Goal: Information Seeking & Learning: Learn about a topic

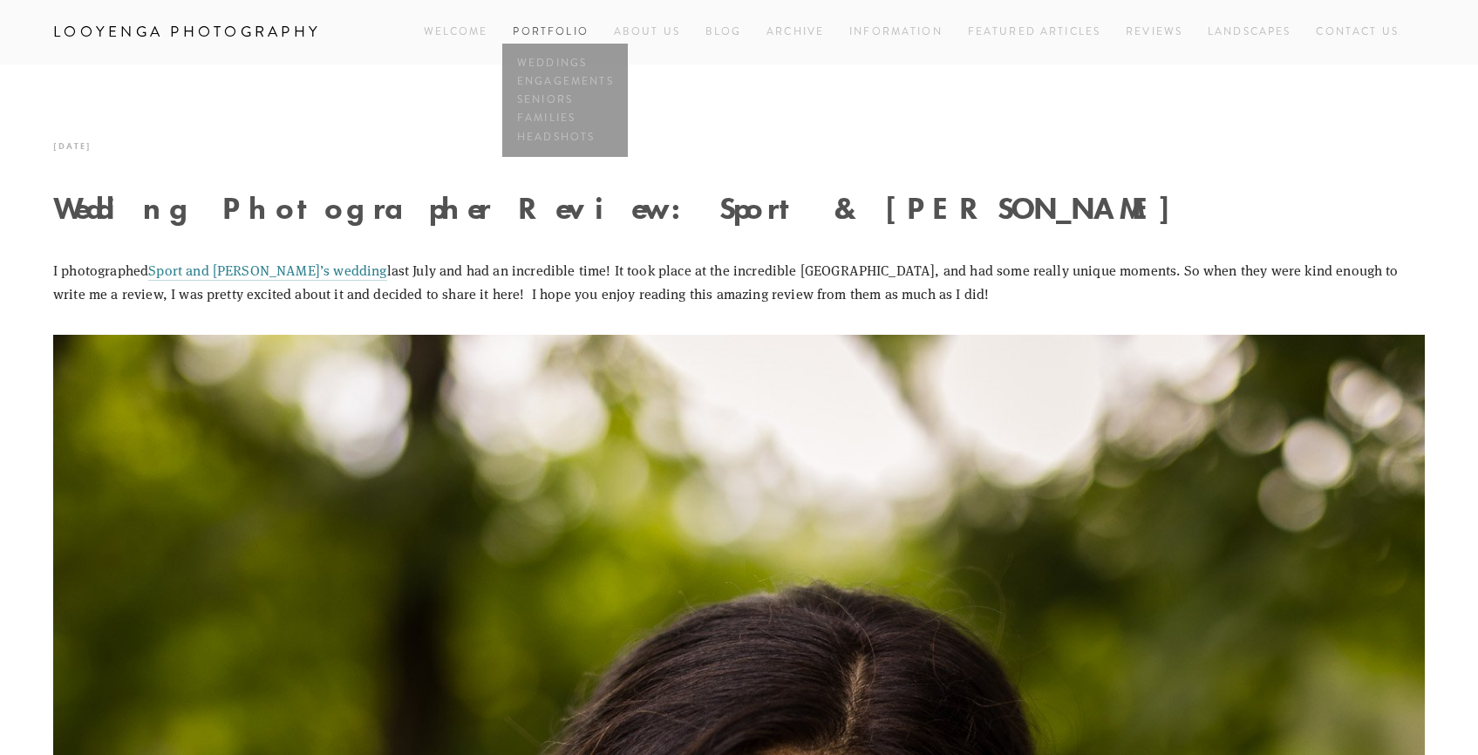
click at [545, 35] on link "Portfolio" at bounding box center [550, 31] width 75 height 15
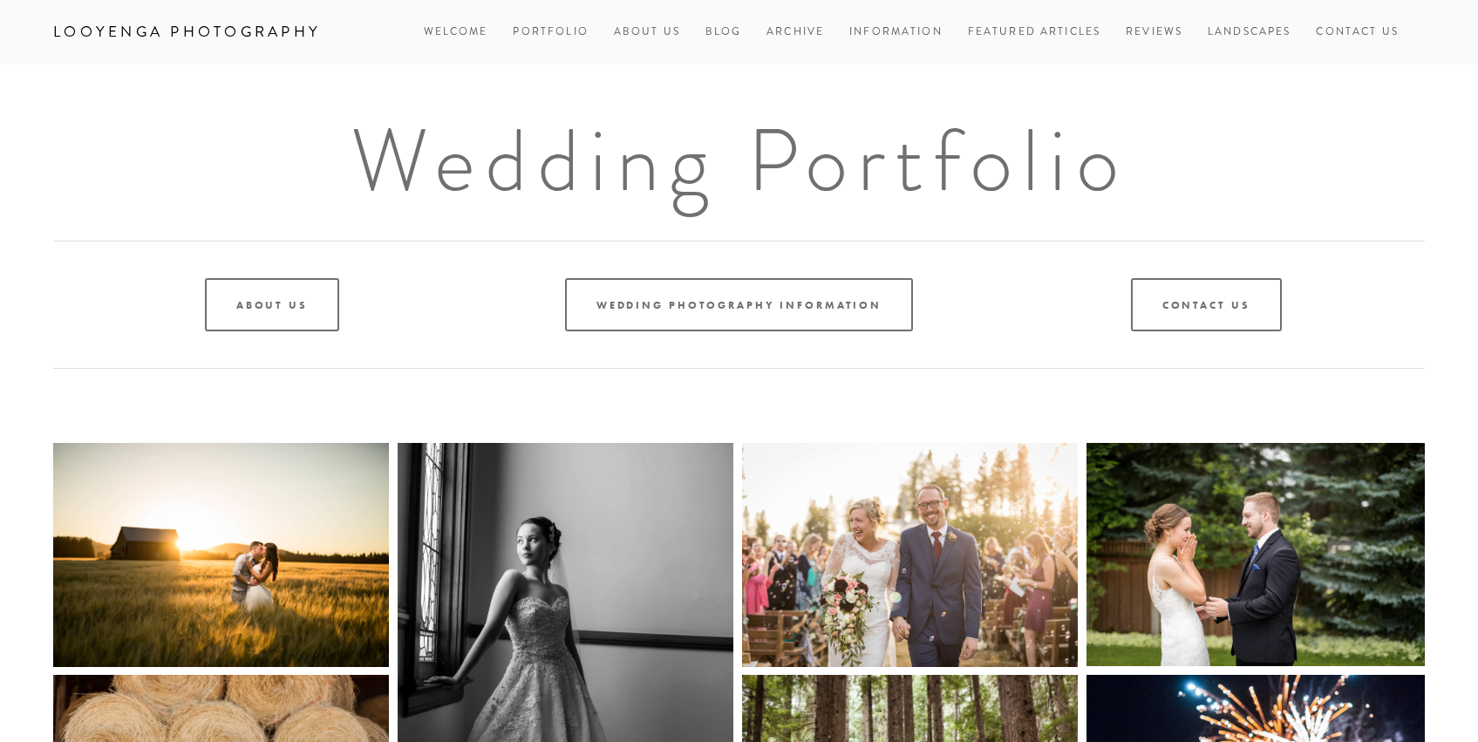
click at [532, 500] on img at bounding box center [566, 695] width 336 height 504
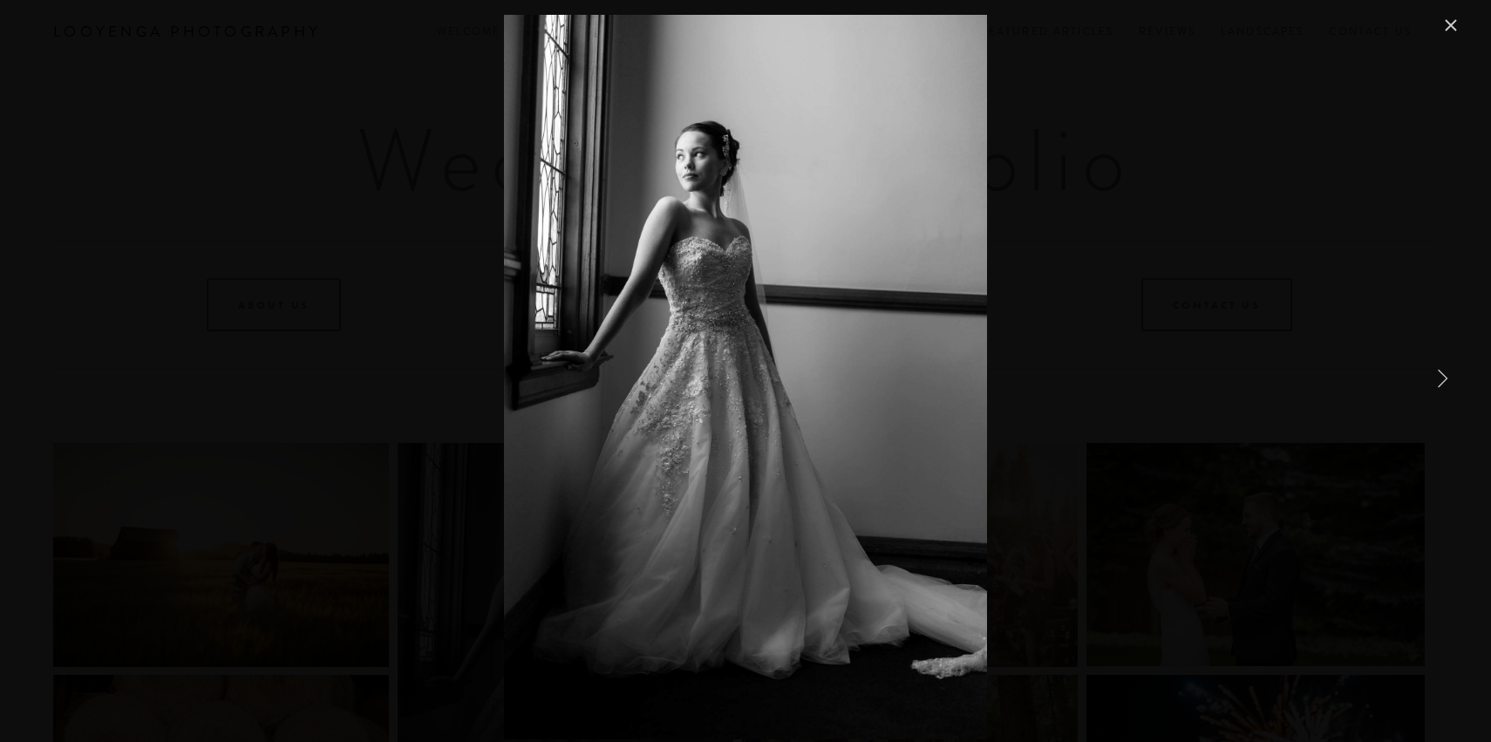
click at [1456, 26] on link "Close" at bounding box center [1450, 25] width 21 height 21
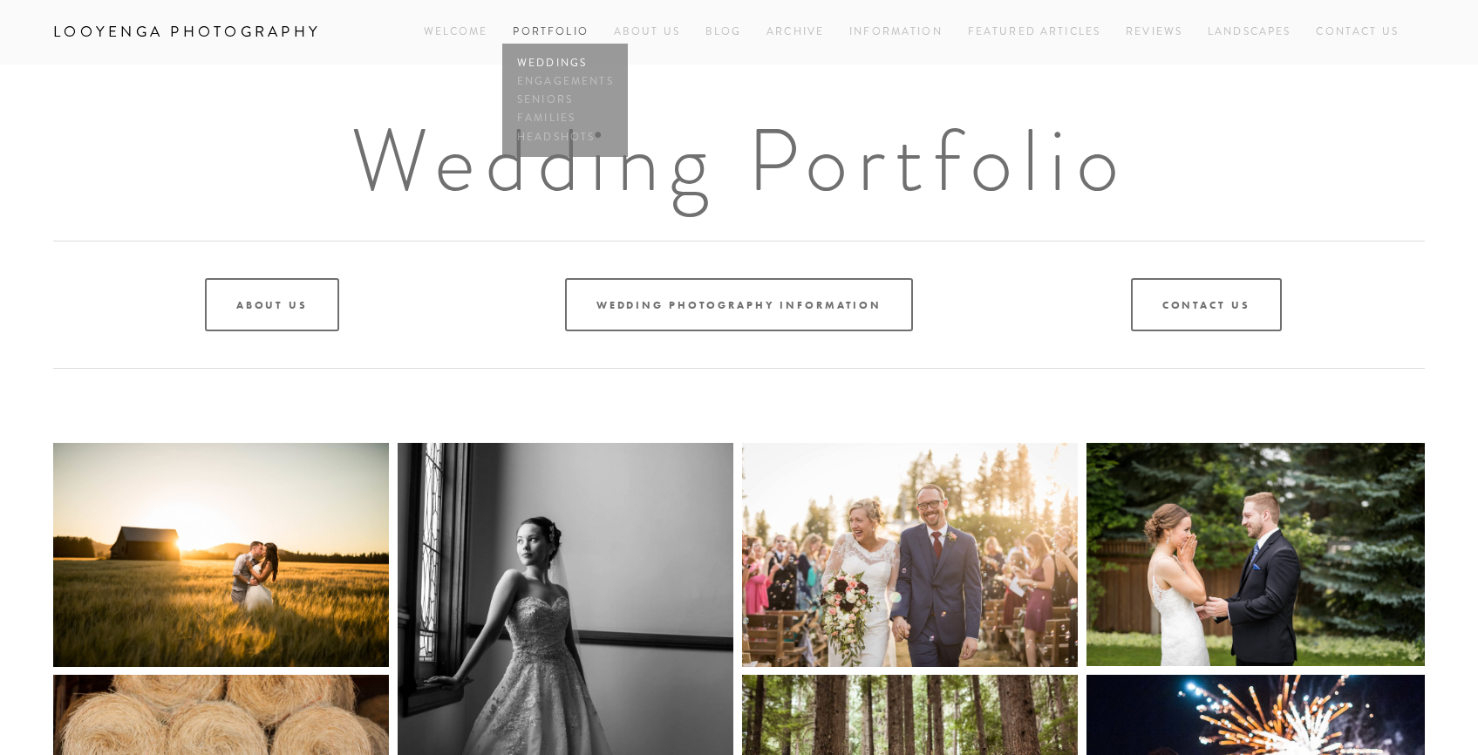
click at [560, 56] on link "Weddings" at bounding box center [565, 63] width 105 height 18
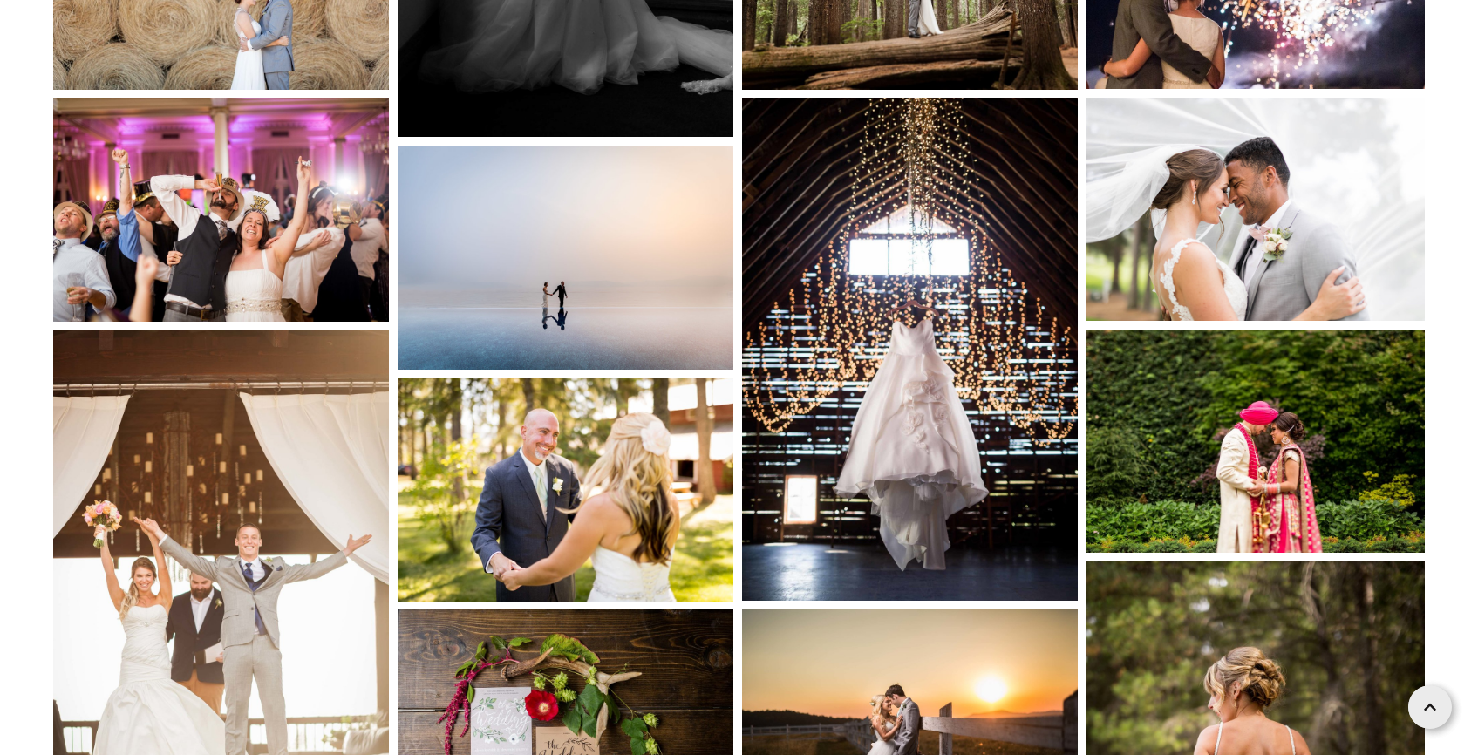
scroll to position [969, 0]
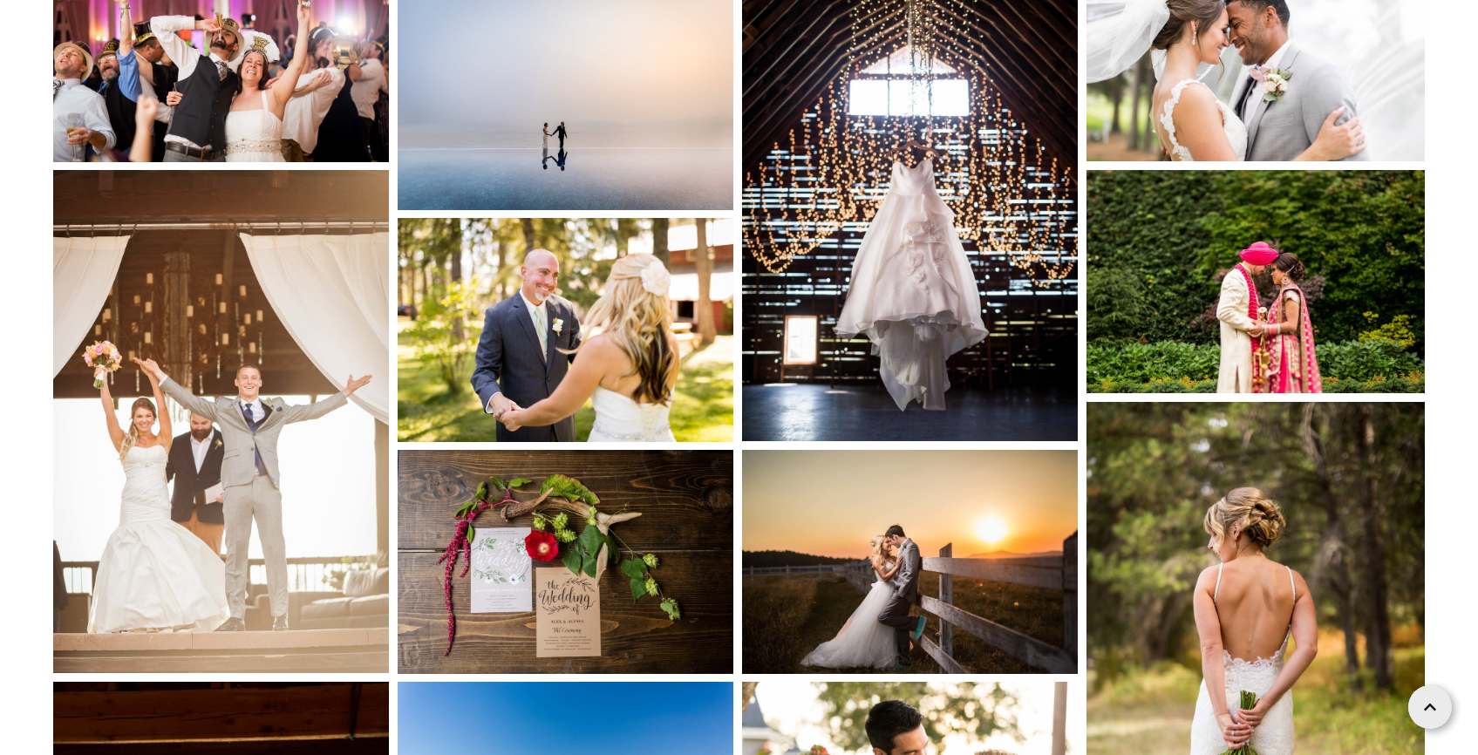
click at [554, 350] on img at bounding box center [566, 330] width 336 height 224
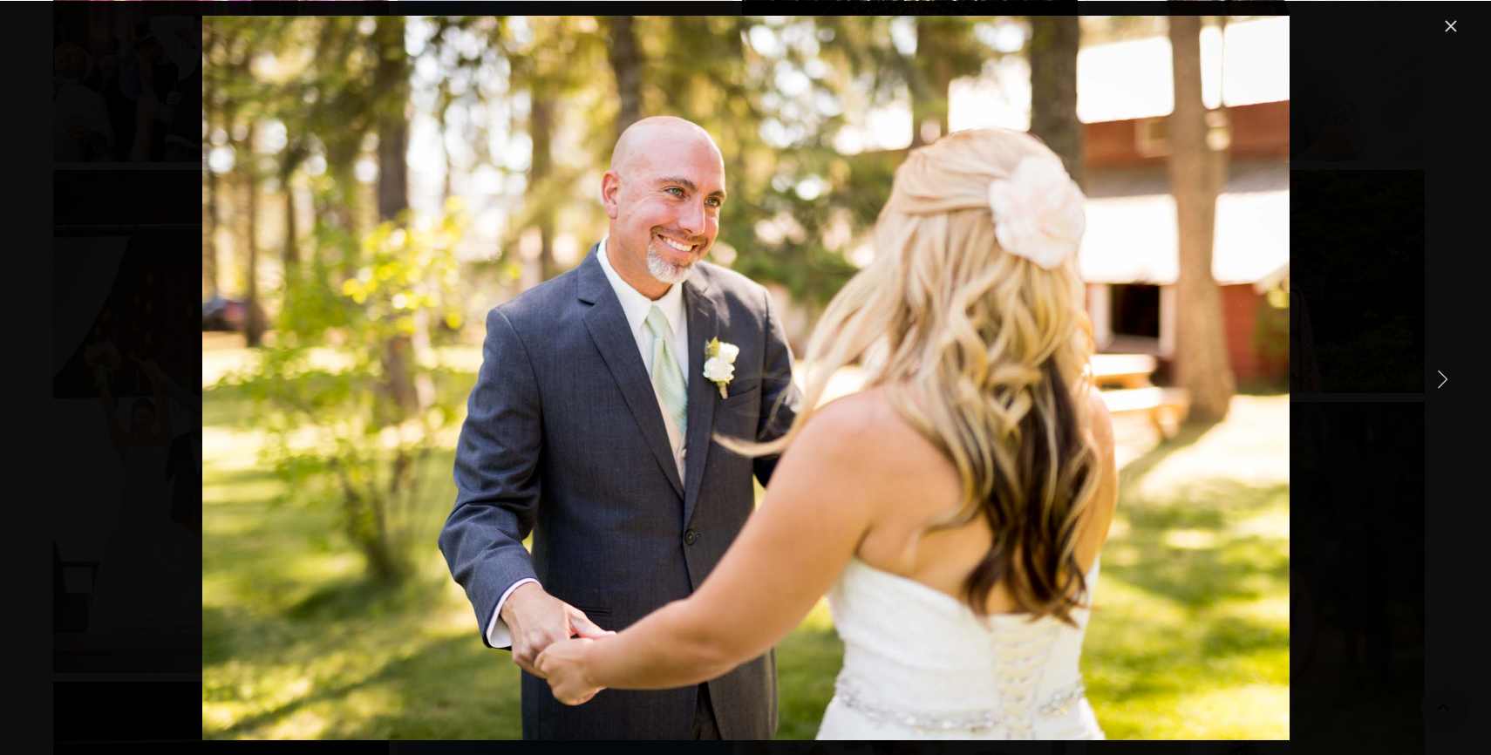
click at [1442, 376] on link "Next Item" at bounding box center [1442, 378] width 38 height 38
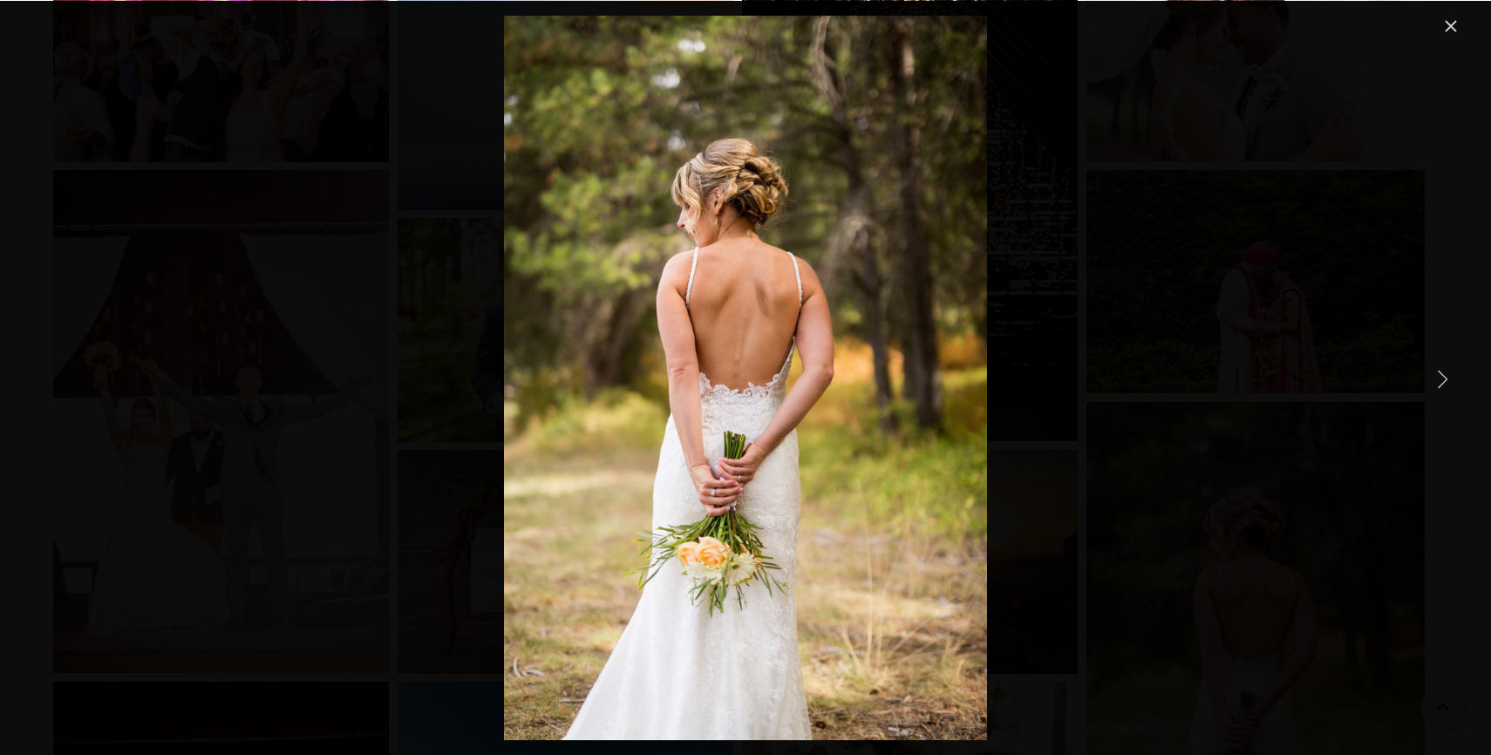
click at [1442, 376] on link "Next Item" at bounding box center [1442, 378] width 38 height 38
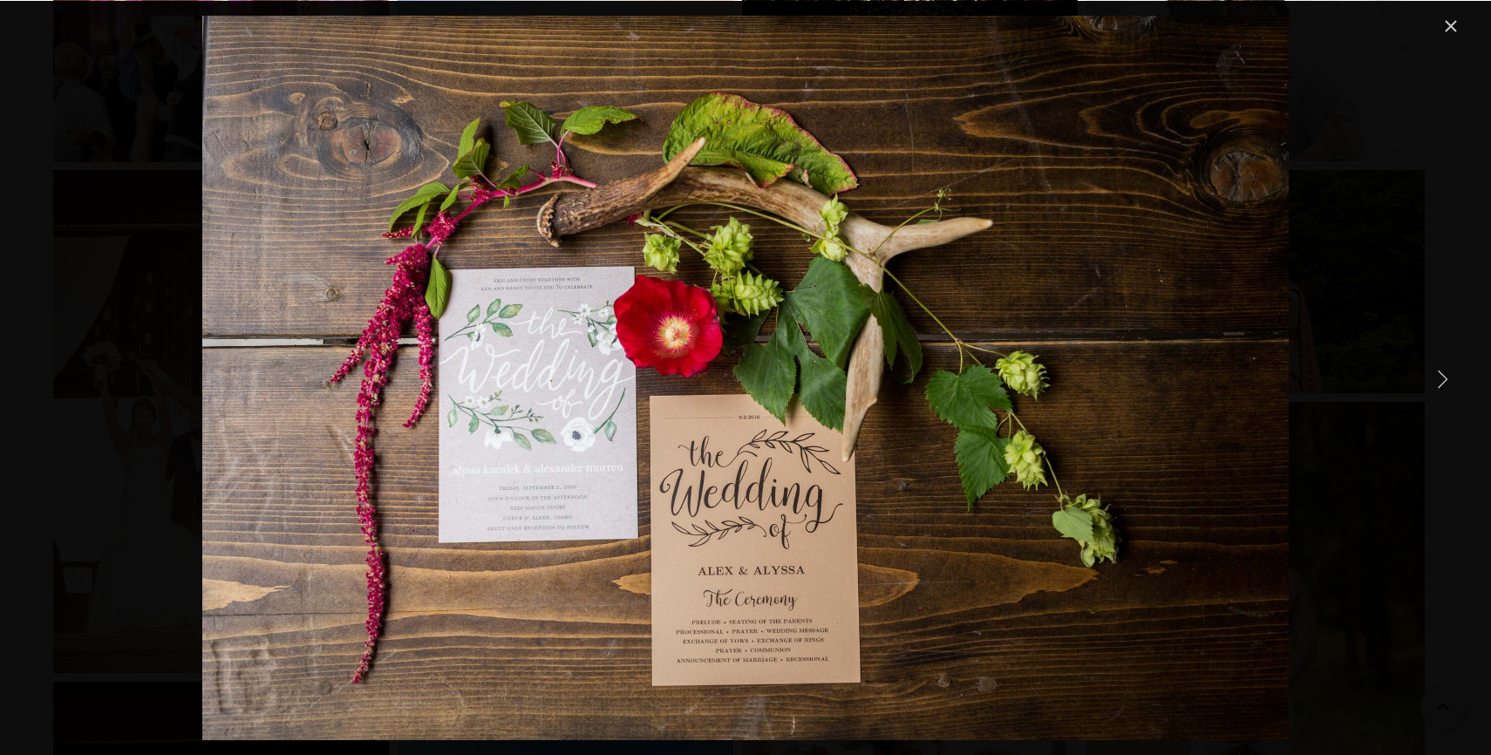
click at [1442, 376] on link "Next Item" at bounding box center [1442, 378] width 38 height 38
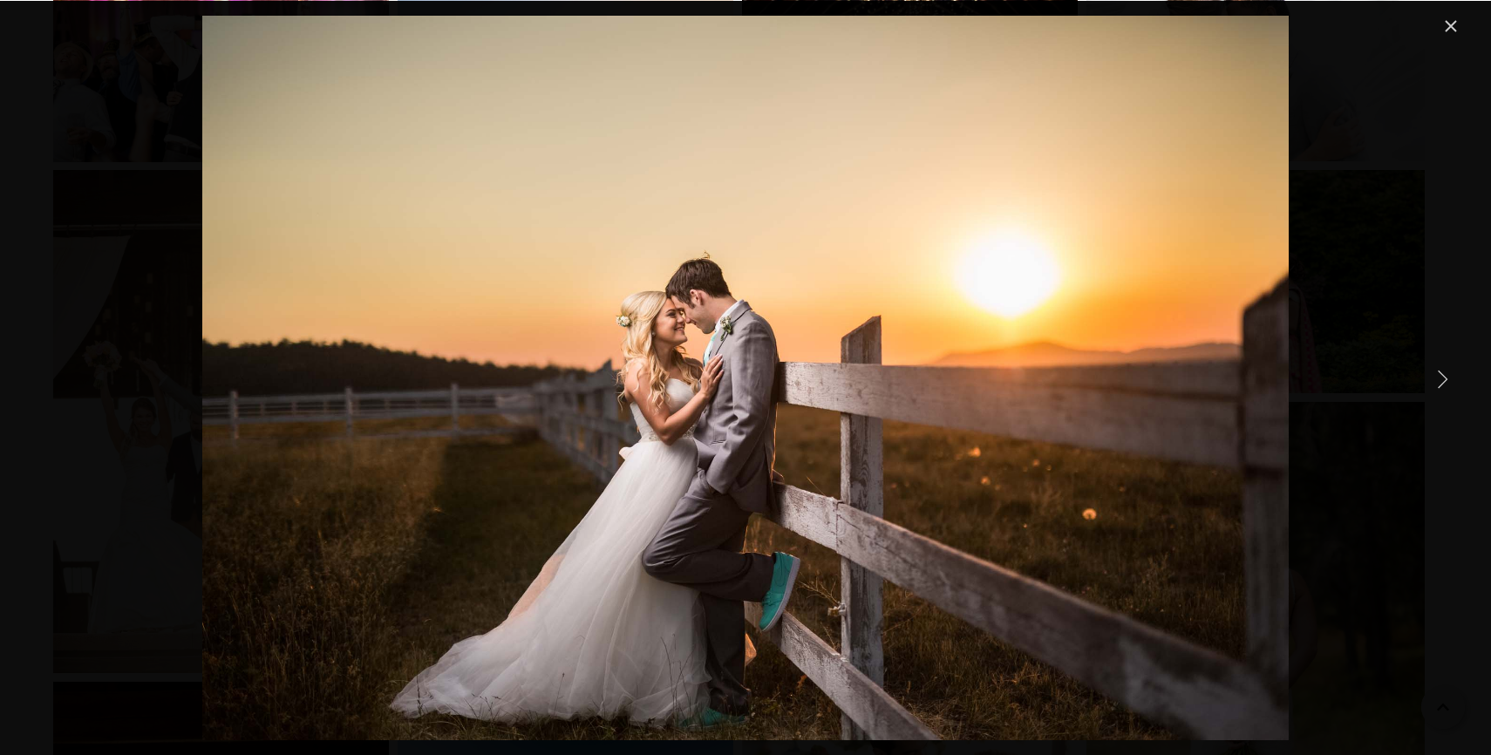
click at [1442, 376] on link "Next Item" at bounding box center [1442, 378] width 38 height 38
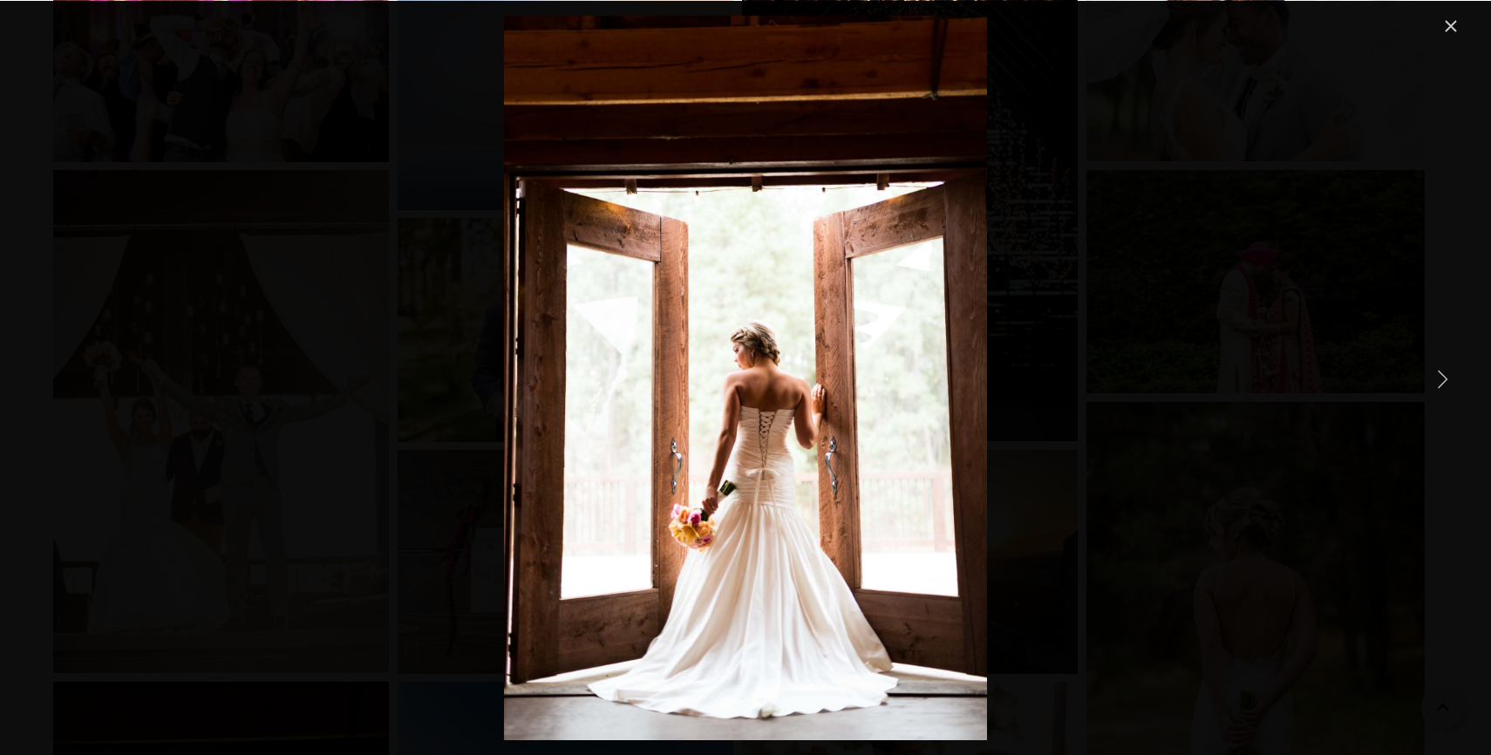
click at [1442, 376] on link "Next Item" at bounding box center [1442, 378] width 38 height 38
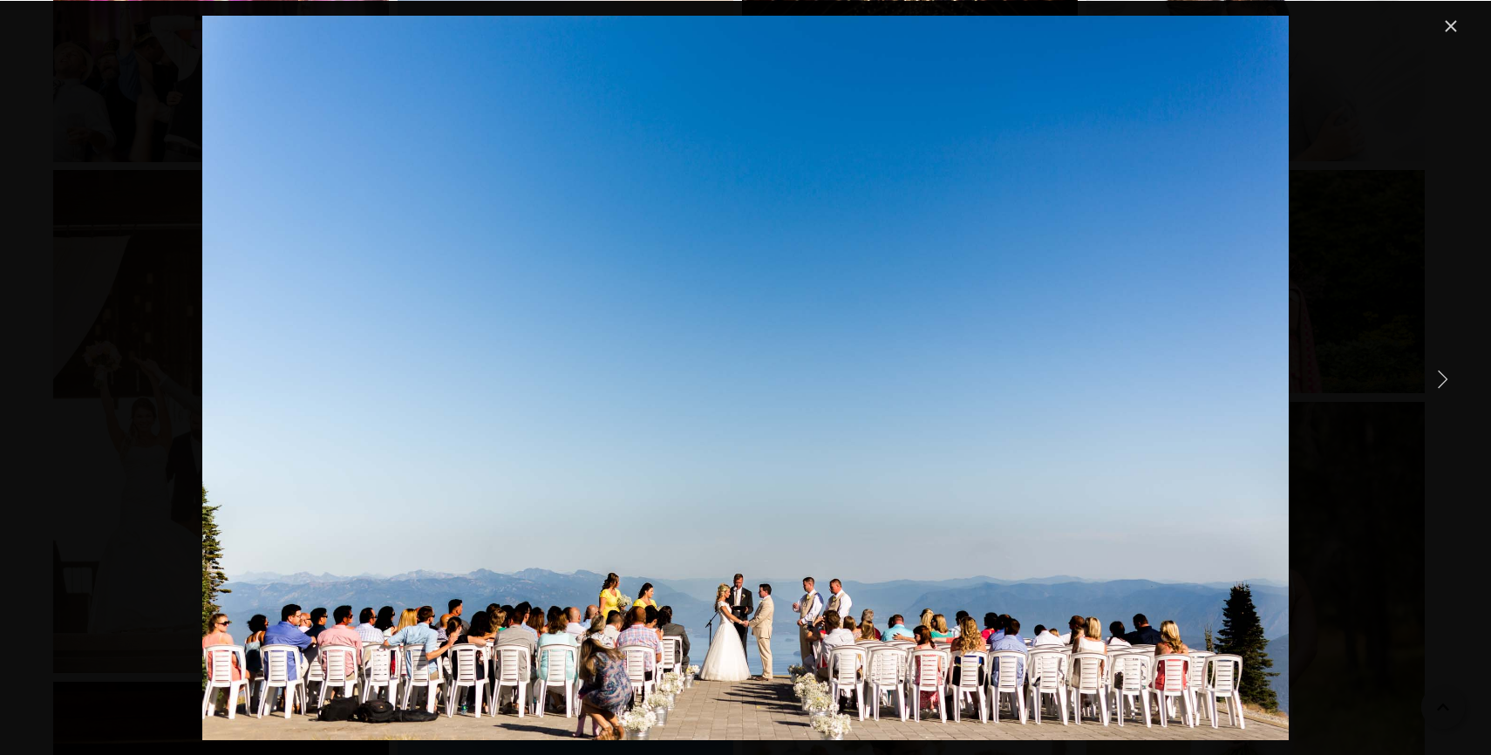
click at [1442, 376] on link "Next Item" at bounding box center [1442, 378] width 38 height 38
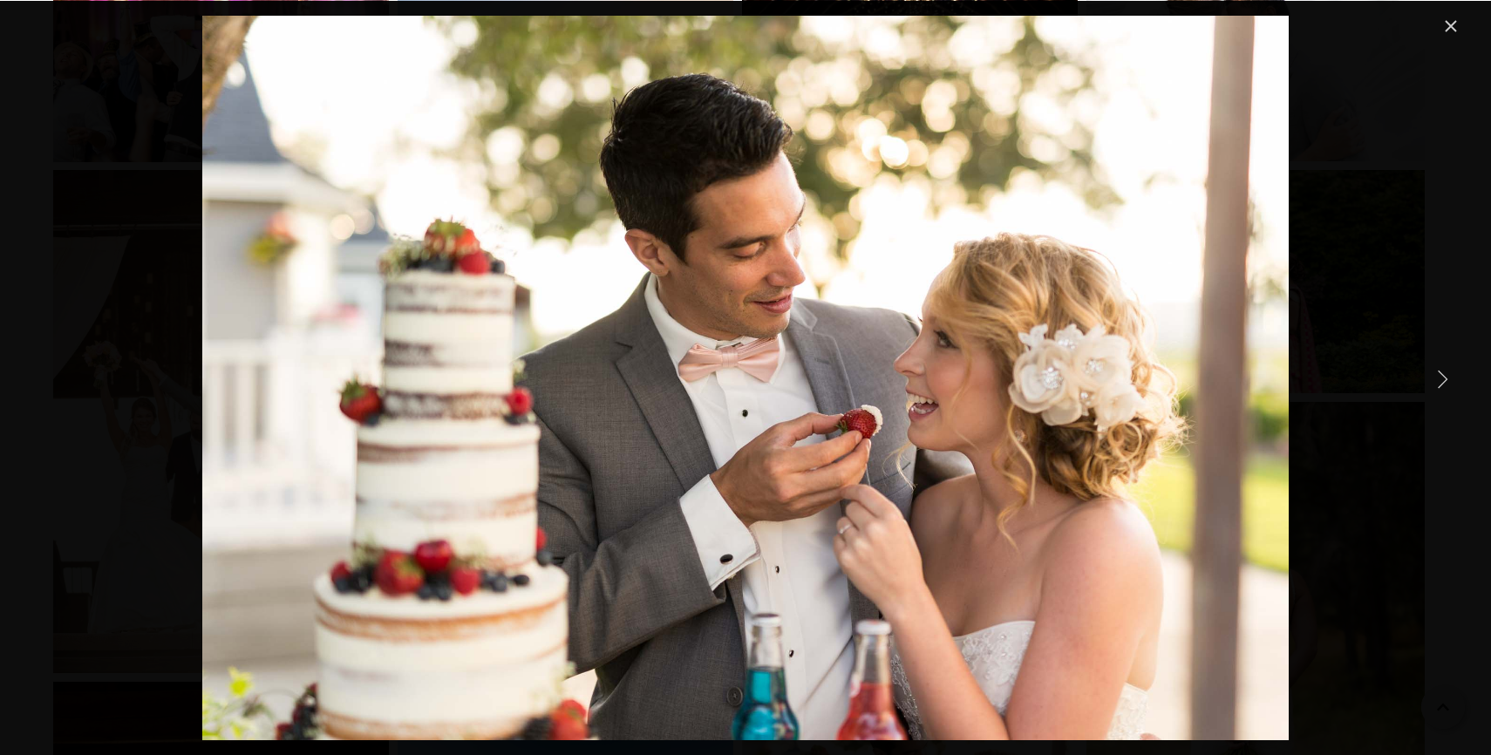
click at [1451, 31] on link "Close" at bounding box center [1450, 26] width 21 height 21
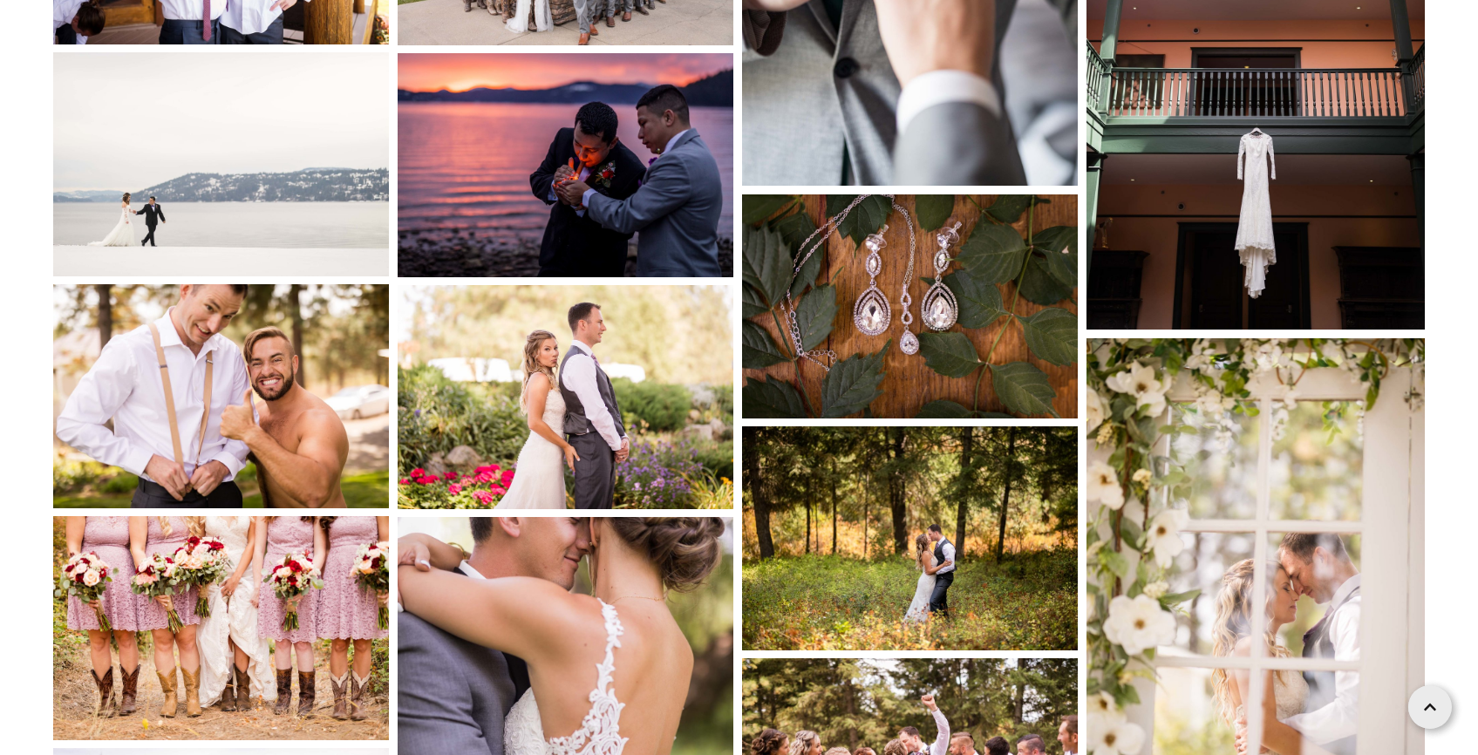
scroll to position [12418, 0]
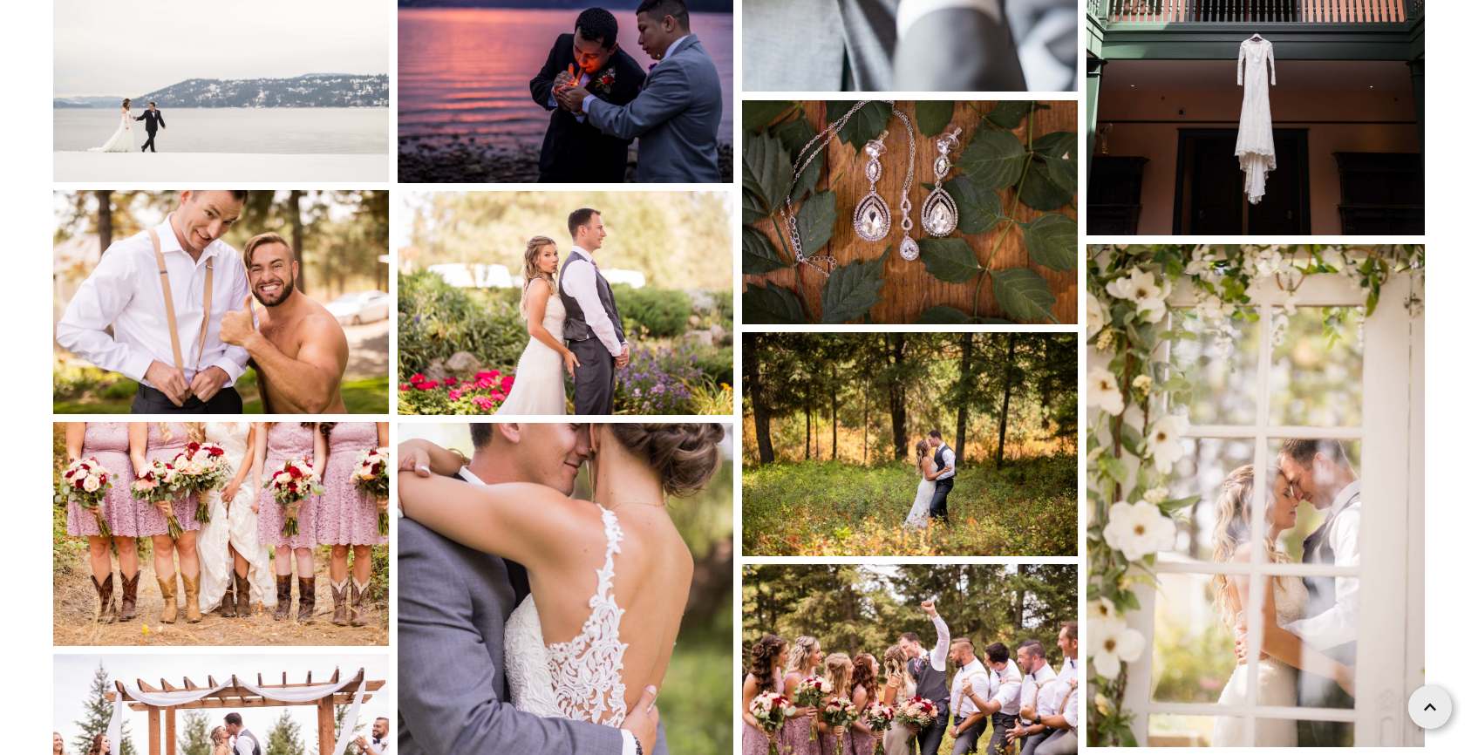
click at [211, 327] on img at bounding box center [221, 302] width 336 height 224
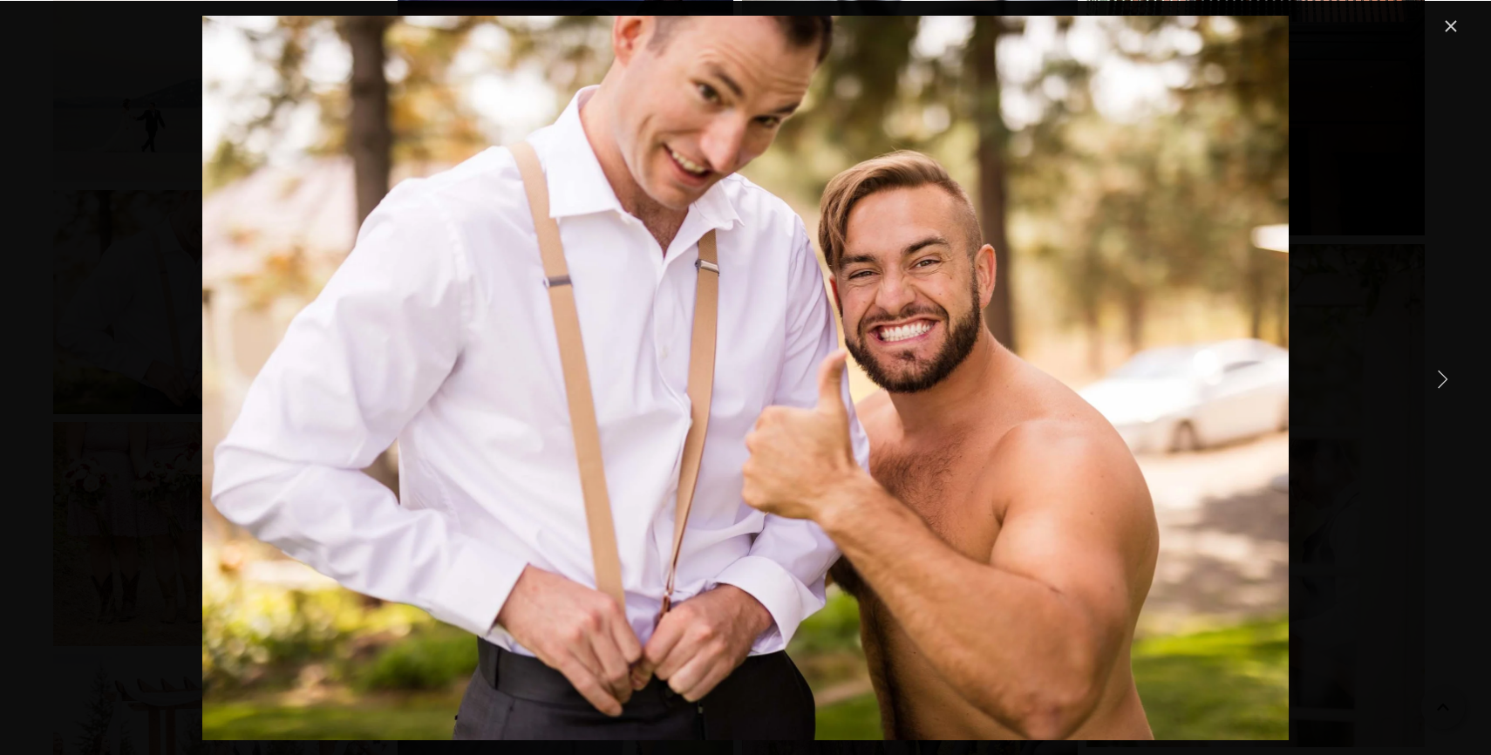
click at [1446, 397] on div "Gallery" at bounding box center [746, 378] width 1432 height 725
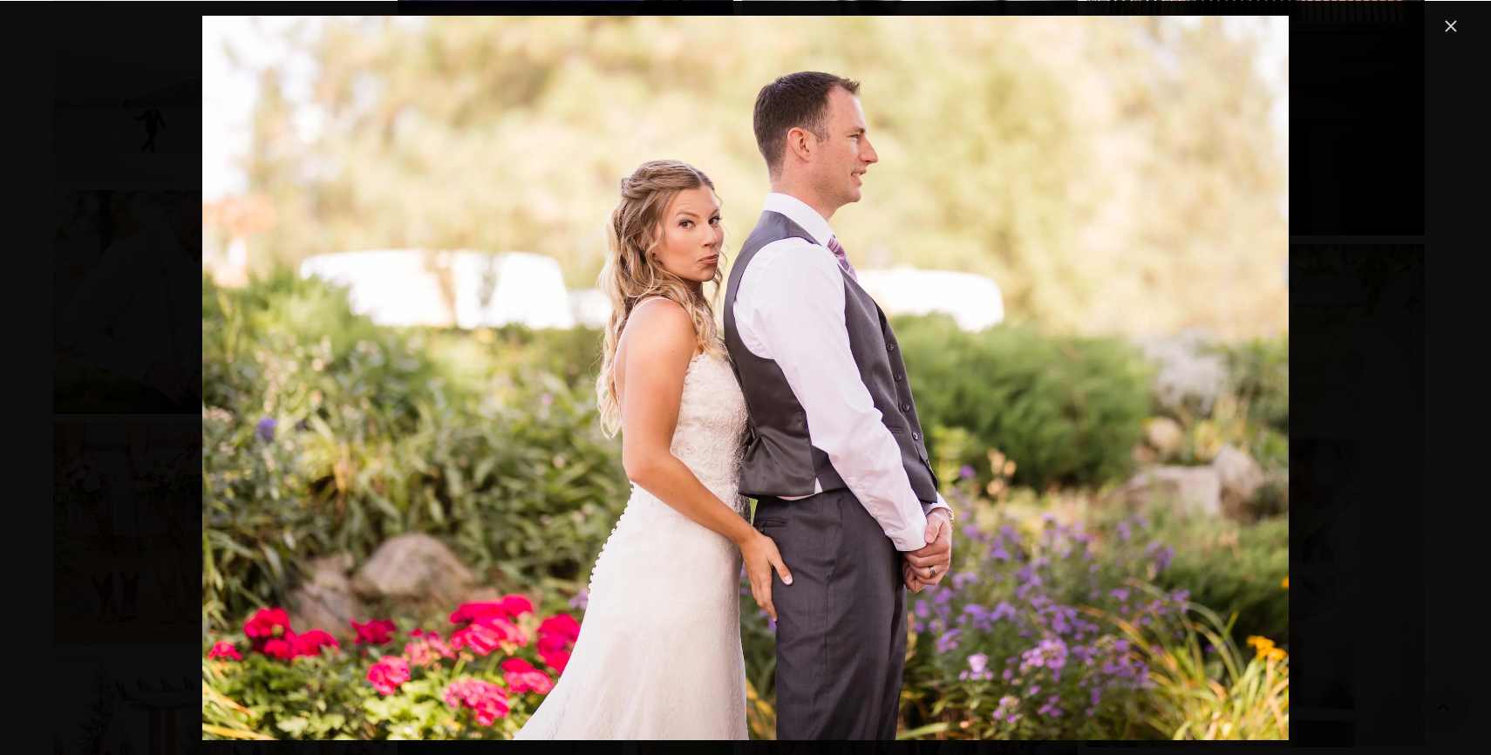
click at [1440, 27] on link "Close" at bounding box center [1450, 26] width 21 height 21
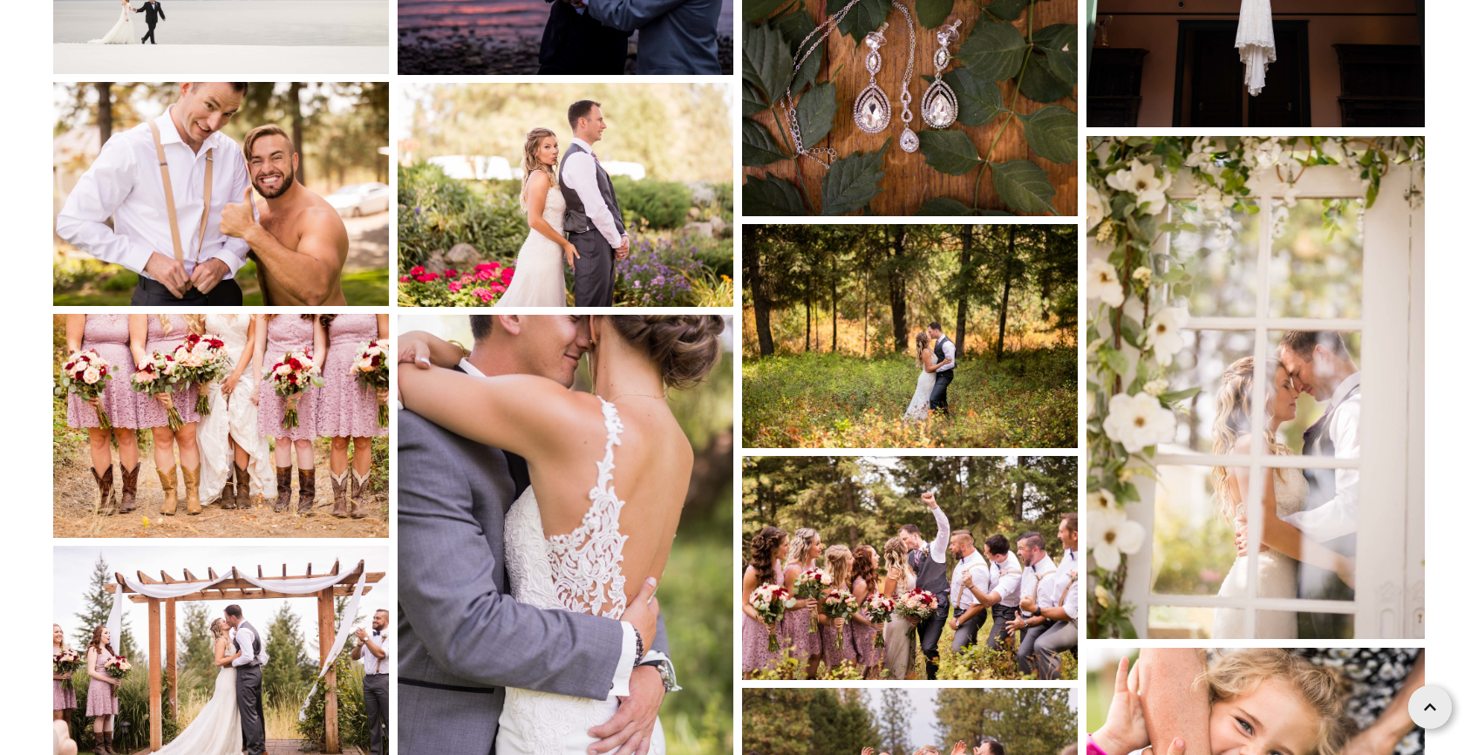
scroll to position [12516, 0]
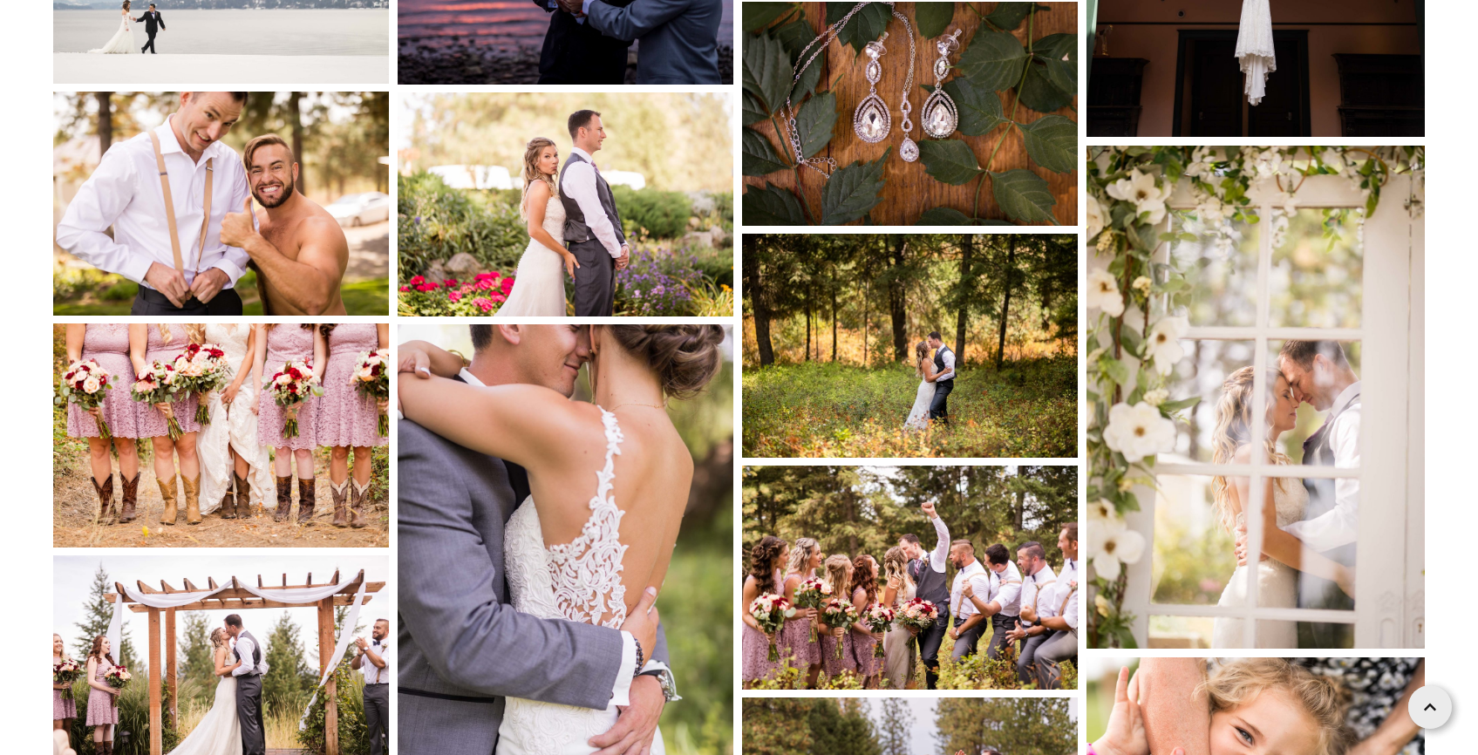
click at [608, 207] on img at bounding box center [566, 204] width 336 height 224
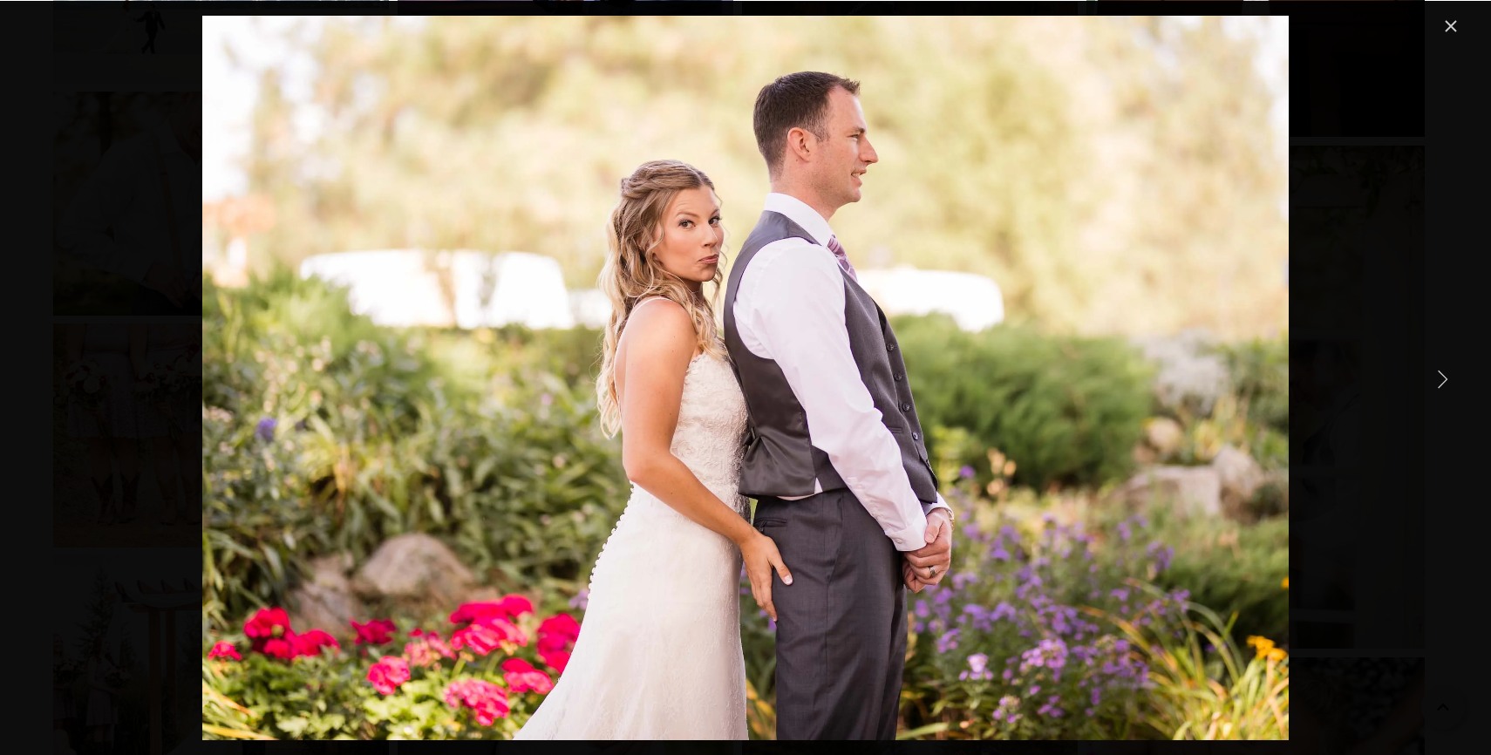
click at [1447, 373] on link "Next Item" at bounding box center [1442, 378] width 38 height 38
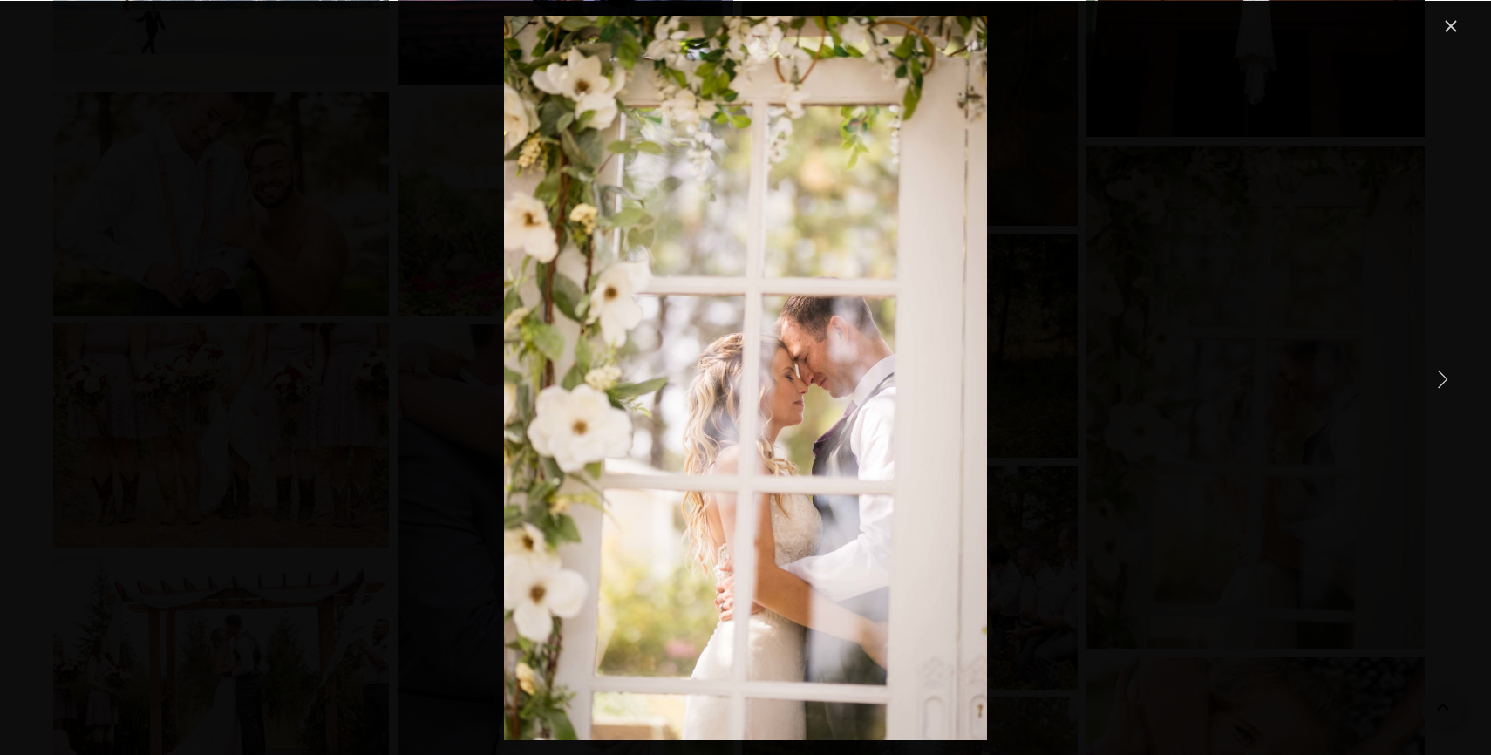
click at [1447, 373] on link "Next Item" at bounding box center [1442, 378] width 38 height 38
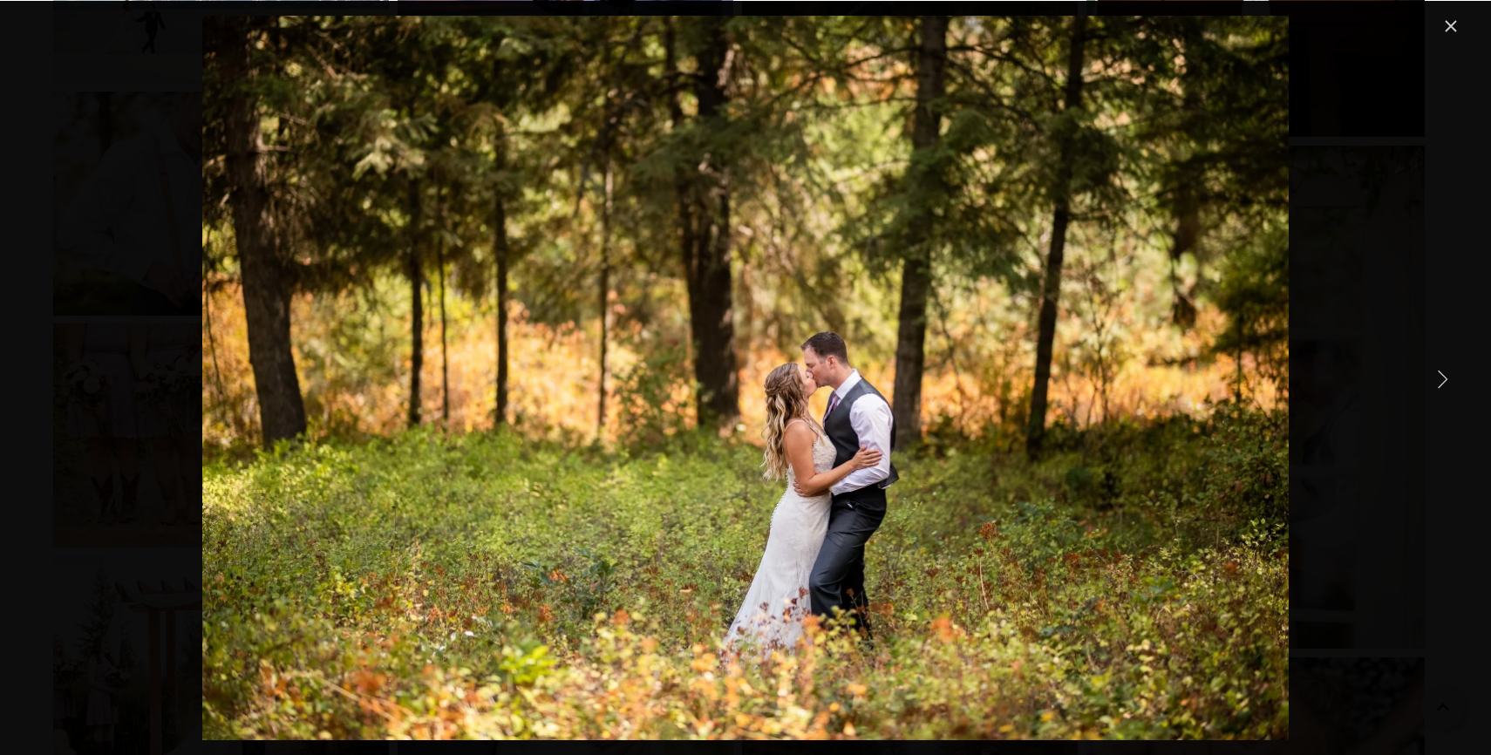
click at [1447, 373] on link "Next Item" at bounding box center [1442, 378] width 38 height 38
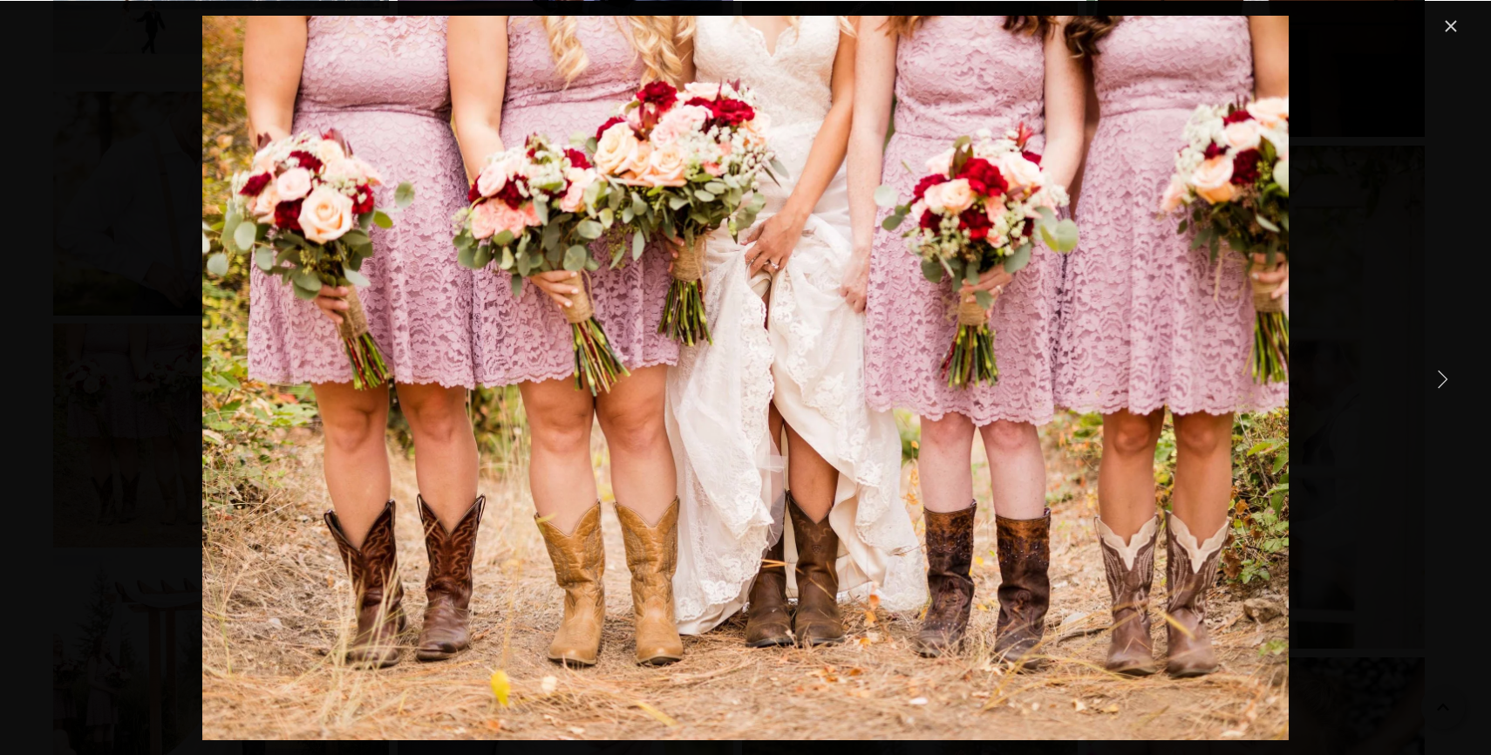
click at [1447, 373] on link "Next Item" at bounding box center [1442, 378] width 38 height 38
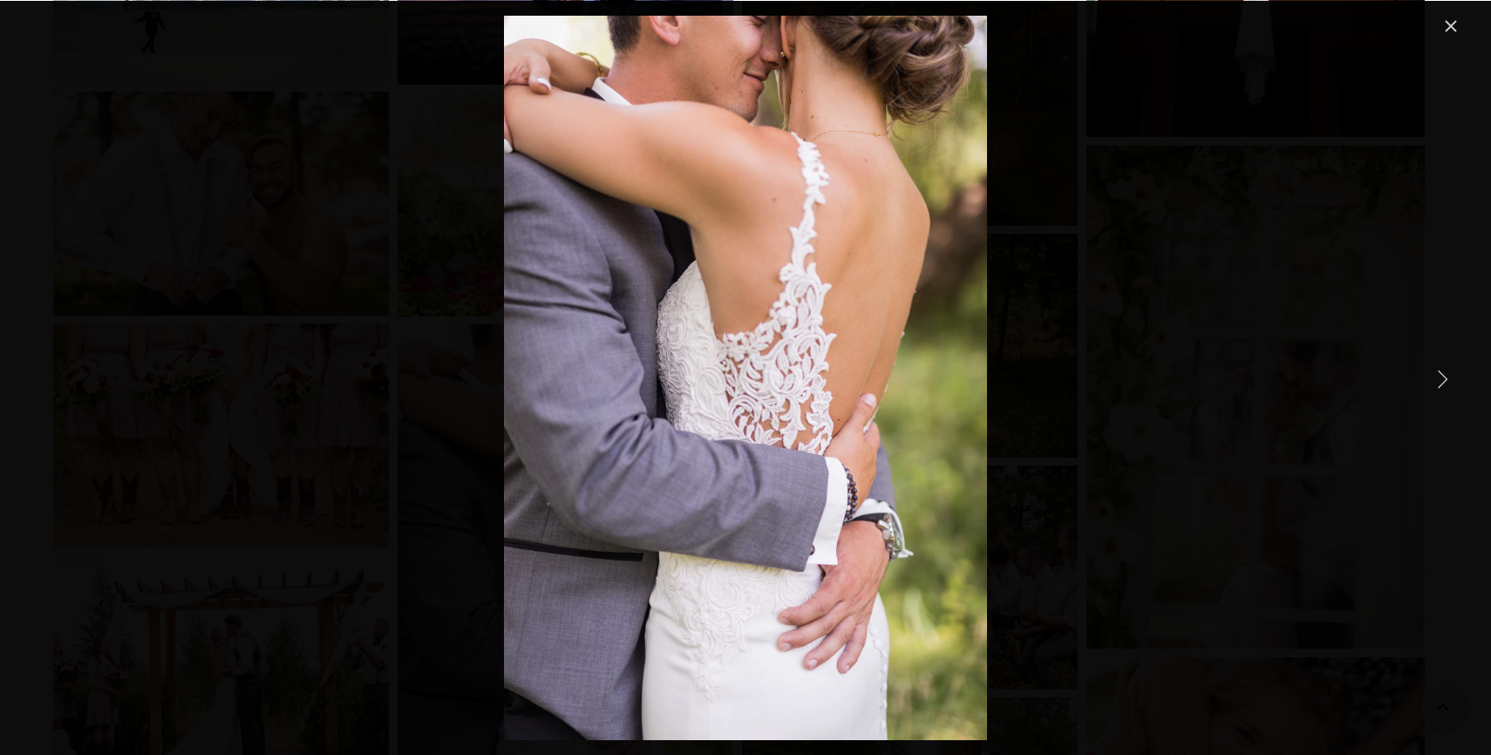
click at [1447, 373] on link "Next Item" at bounding box center [1442, 378] width 38 height 38
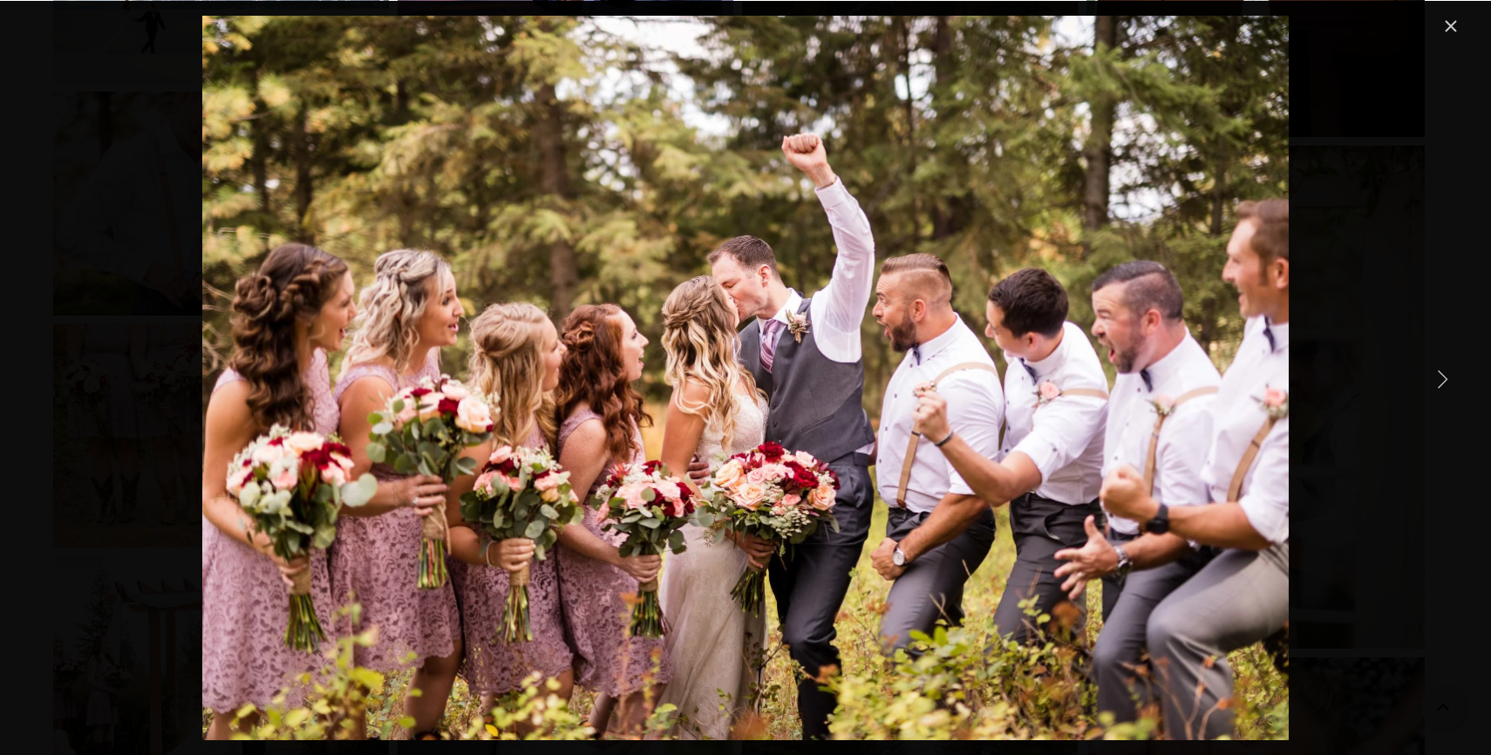
click at [1431, 381] on link "Next Item" at bounding box center [1442, 378] width 38 height 38
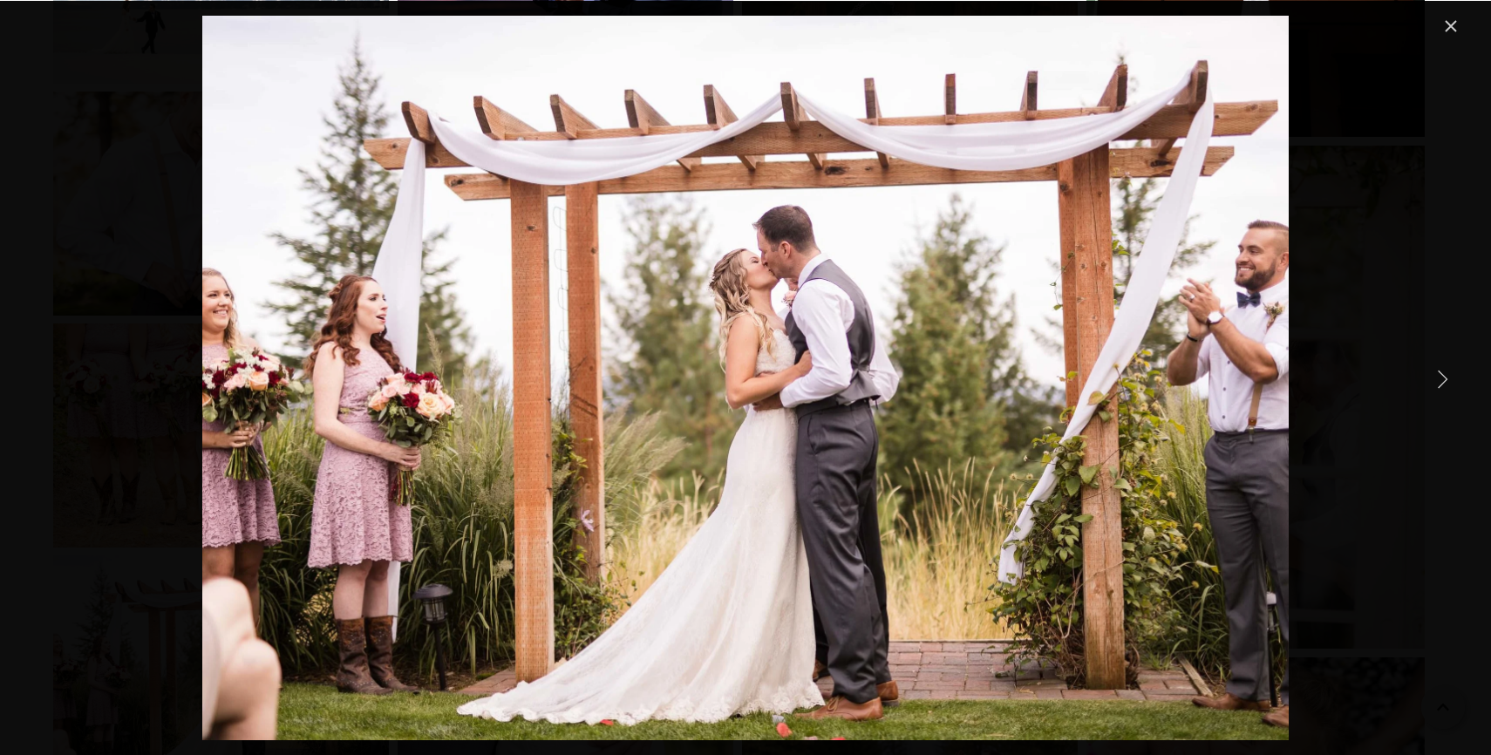
click at [1429, 381] on link "Next Item" at bounding box center [1442, 378] width 38 height 38
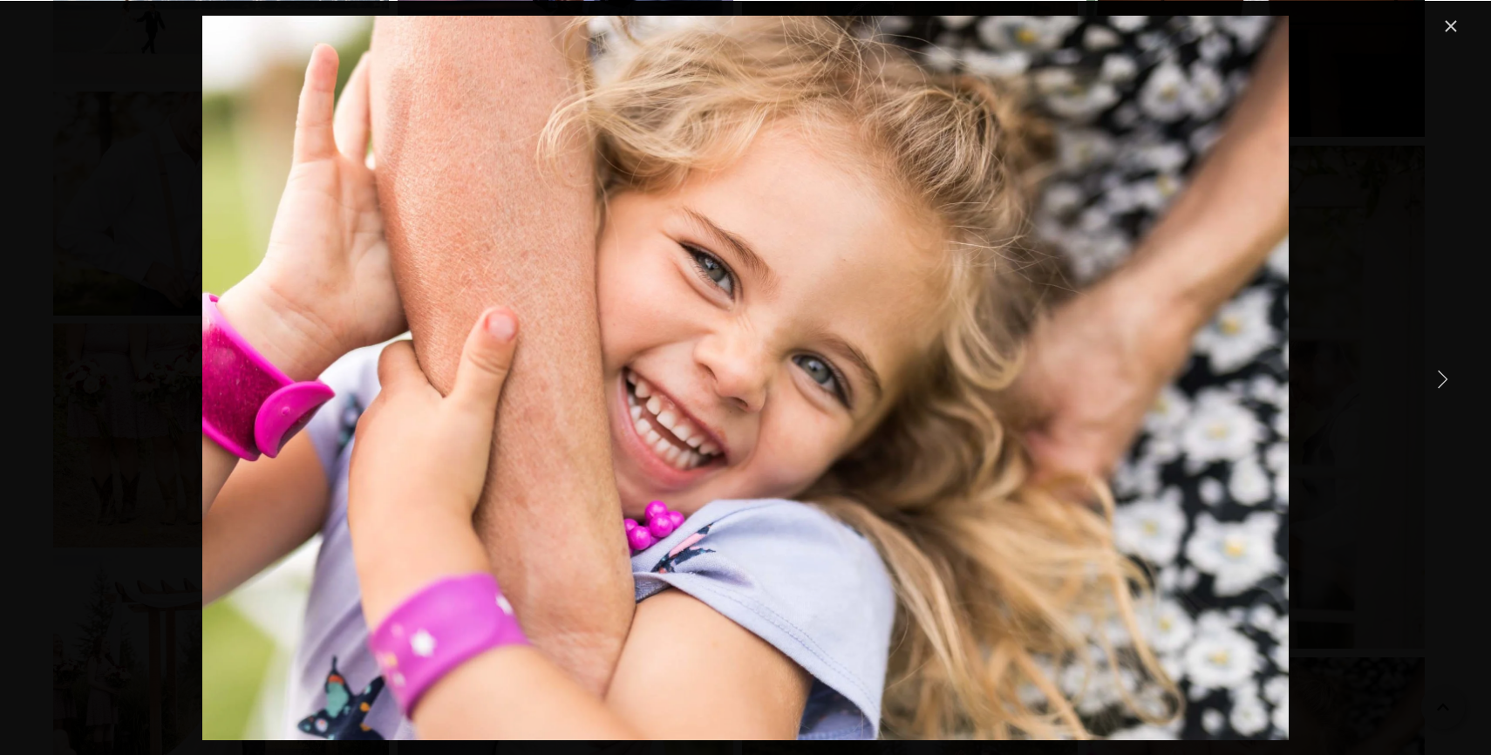
click at [1429, 381] on link "Next Item" at bounding box center [1442, 378] width 38 height 38
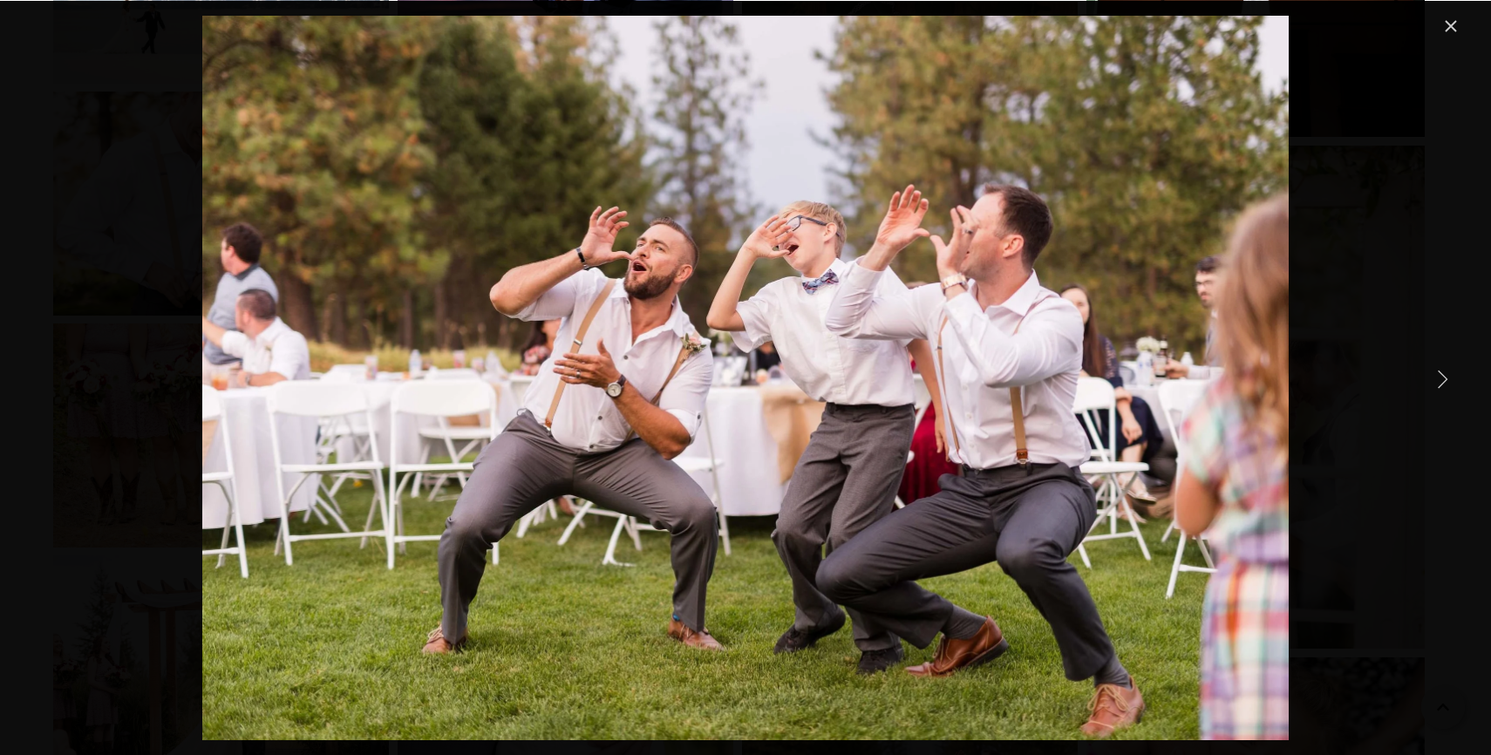
click at [1429, 381] on link "Next Item" at bounding box center [1442, 378] width 38 height 38
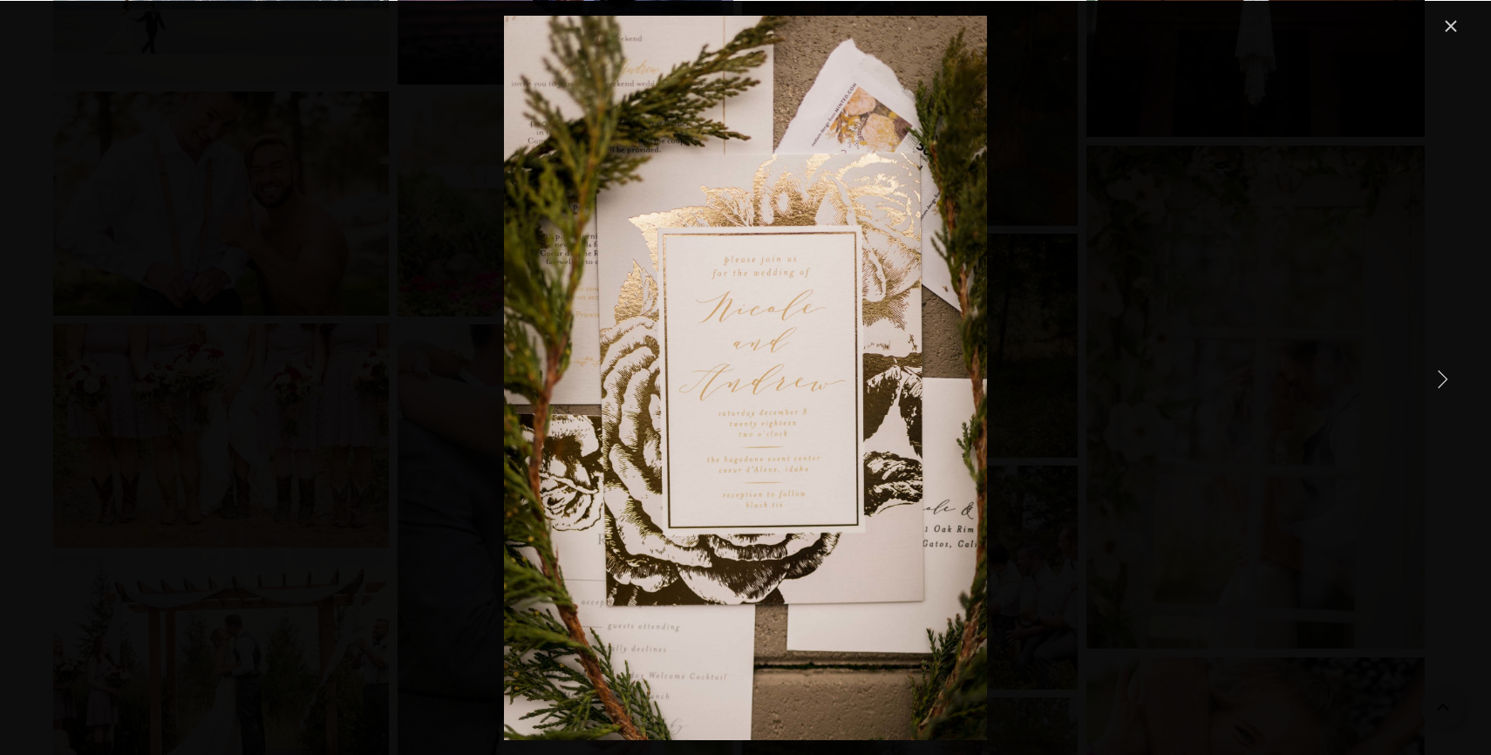
click at [1429, 381] on link "Next Item" at bounding box center [1442, 378] width 38 height 38
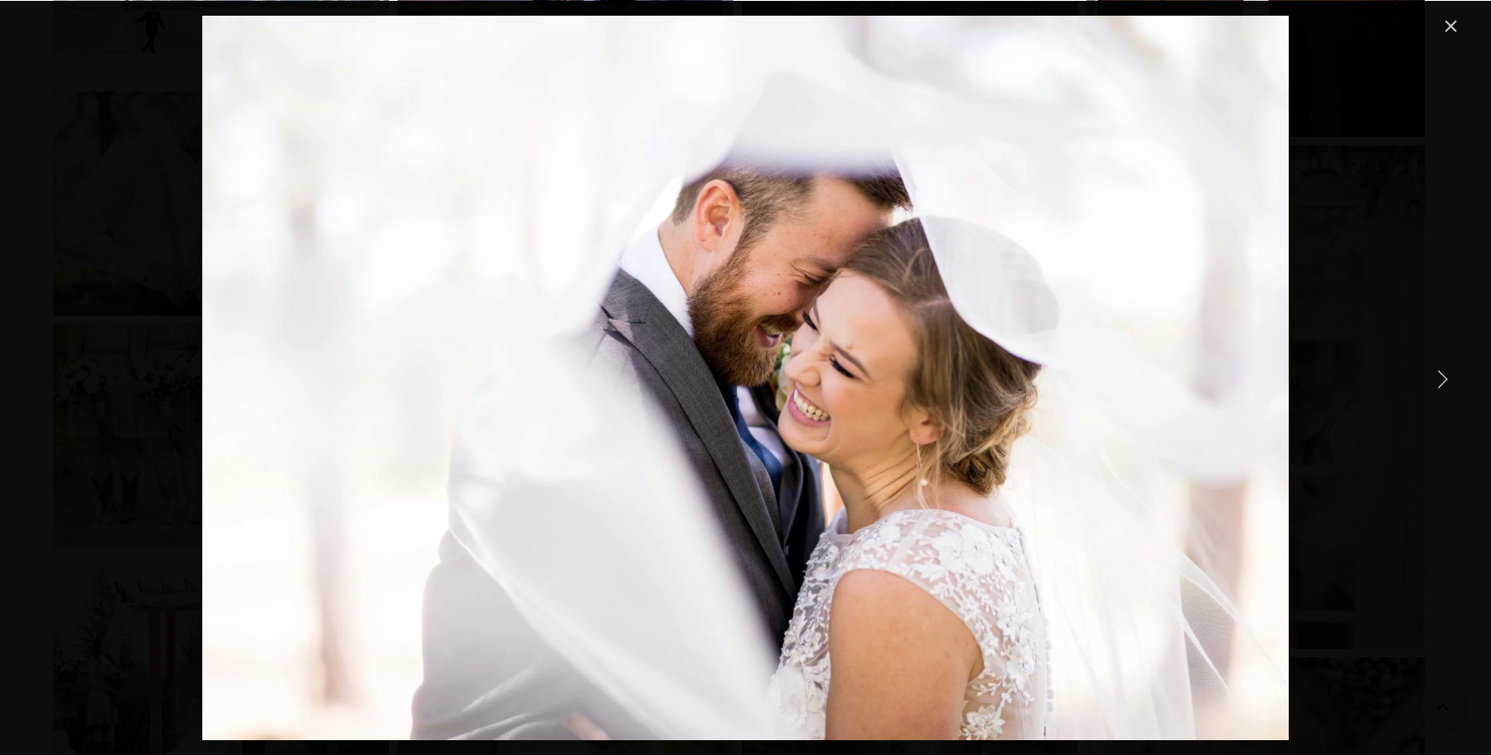
click at [1429, 381] on link "Next Item" at bounding box center [1442, 378] width 38 height 38
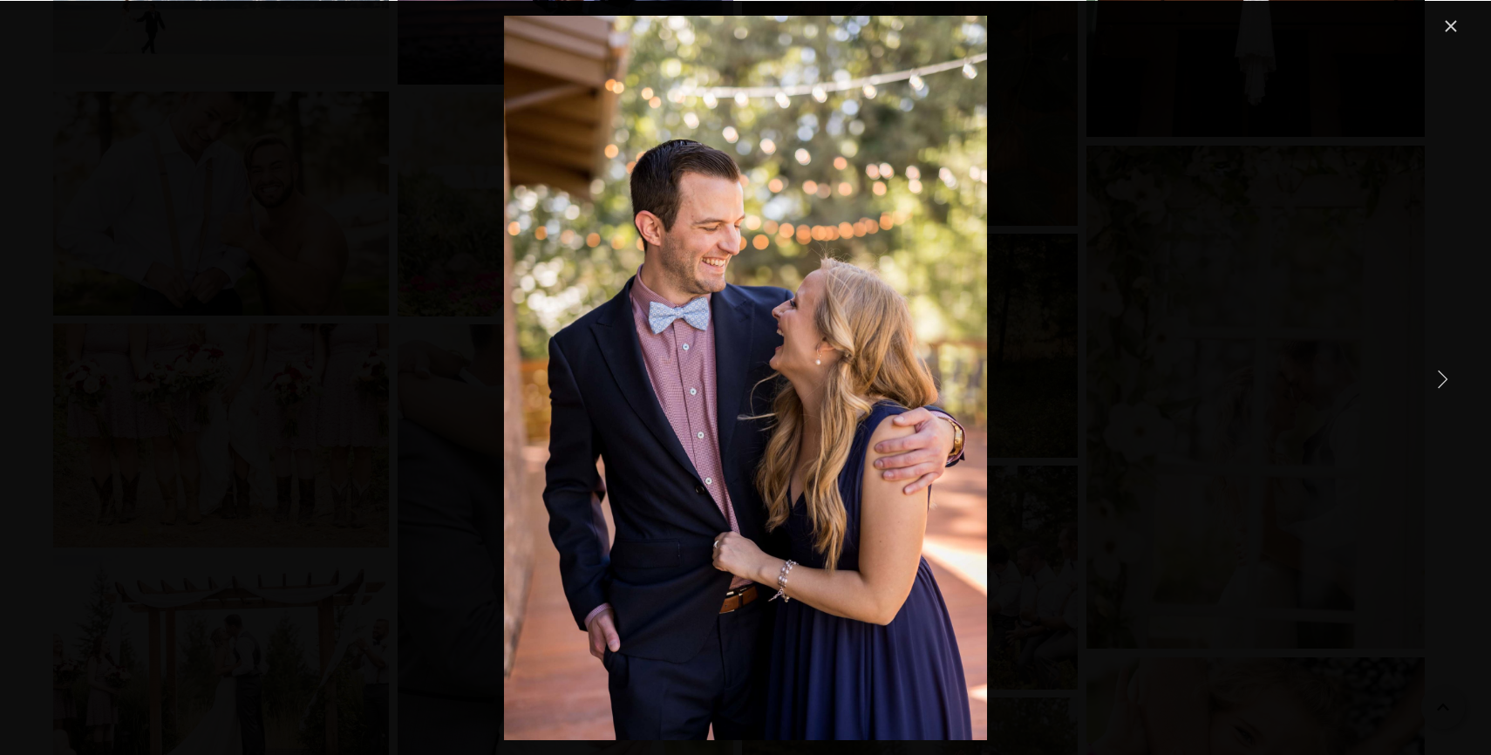
click at [1429, 381] on link "Next Item" at bounding box center [1442, 378] width 38 height 38
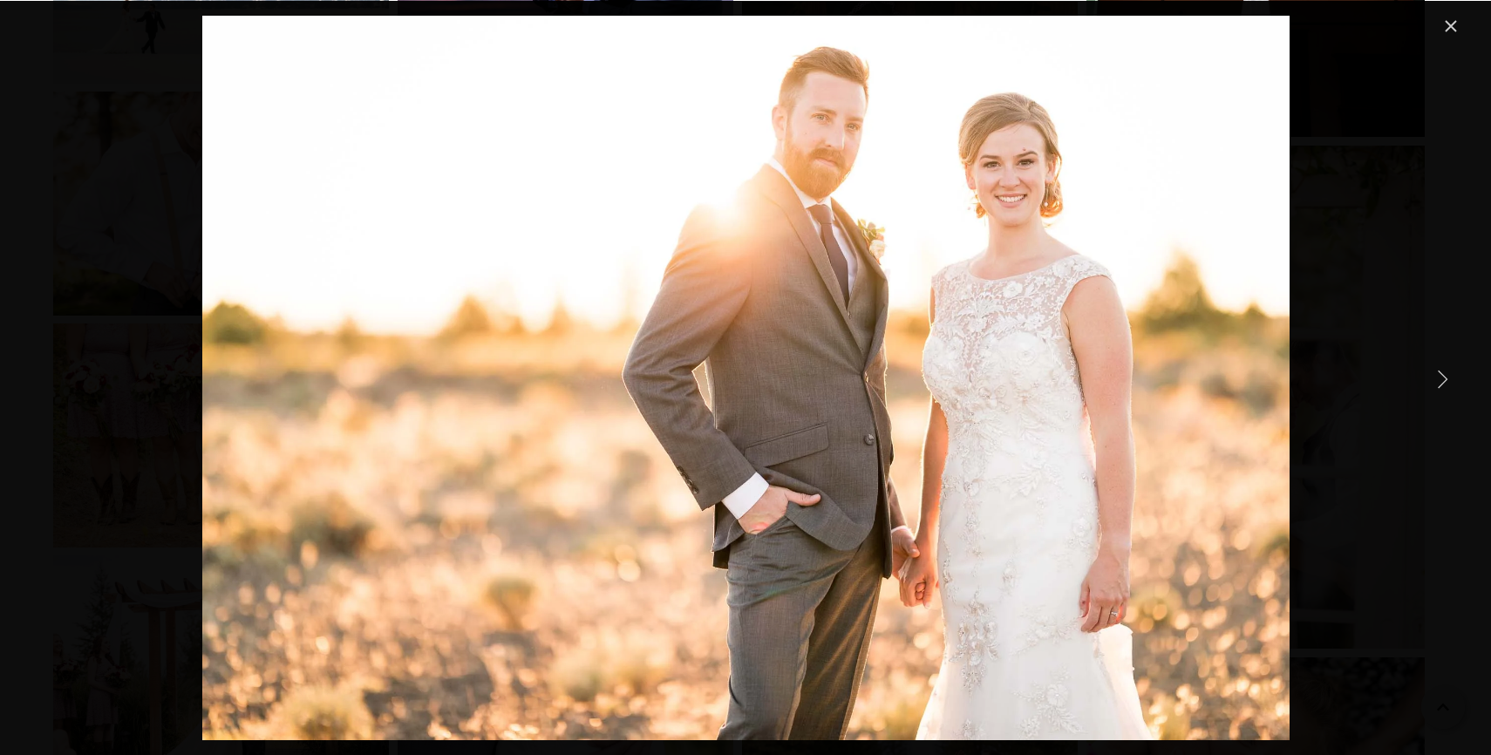
click at [1429, 381] on link "Next Item" at bounding box center [1442, 378] width 38 height 38
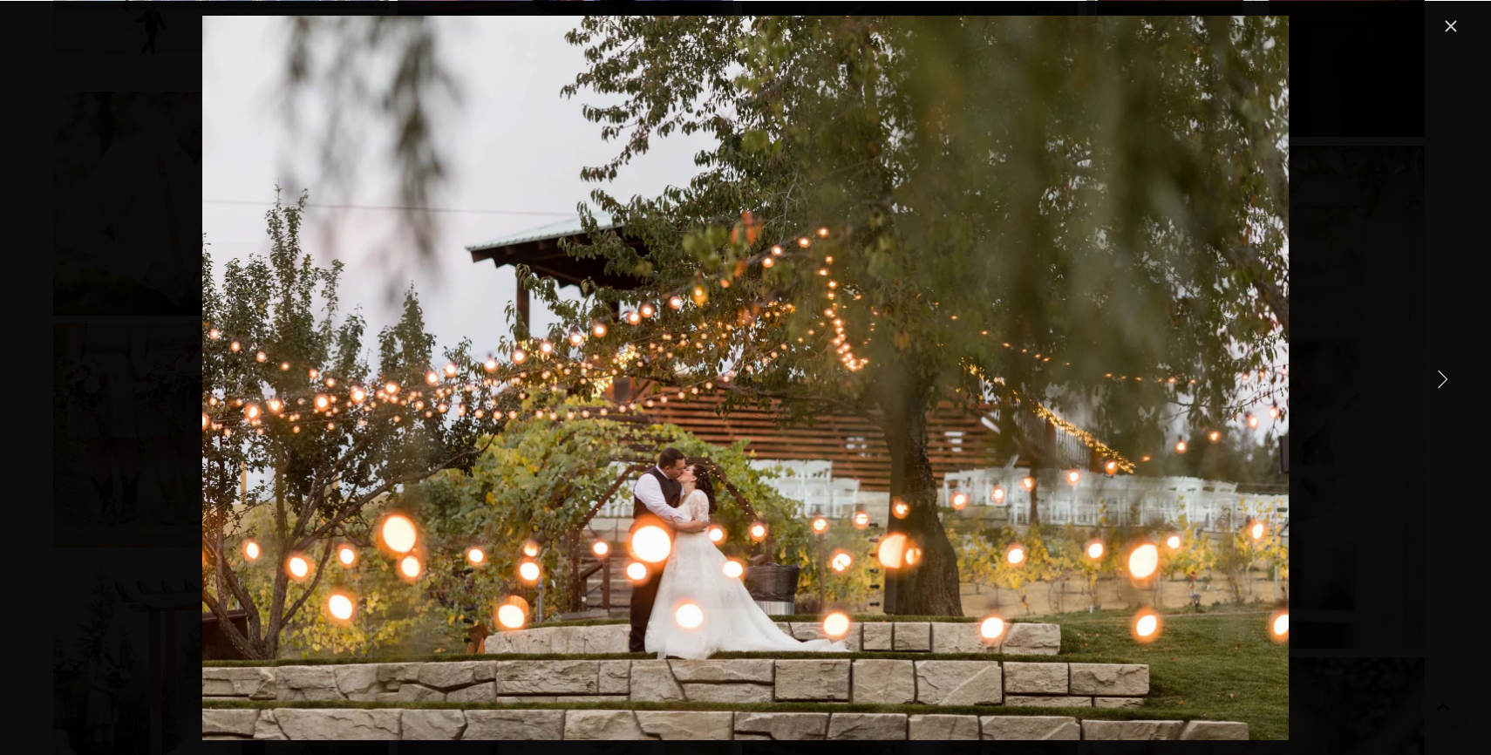
click at [1429, 381] on link "Next Item" at bounding box center [1442, 378] width 38 height 38
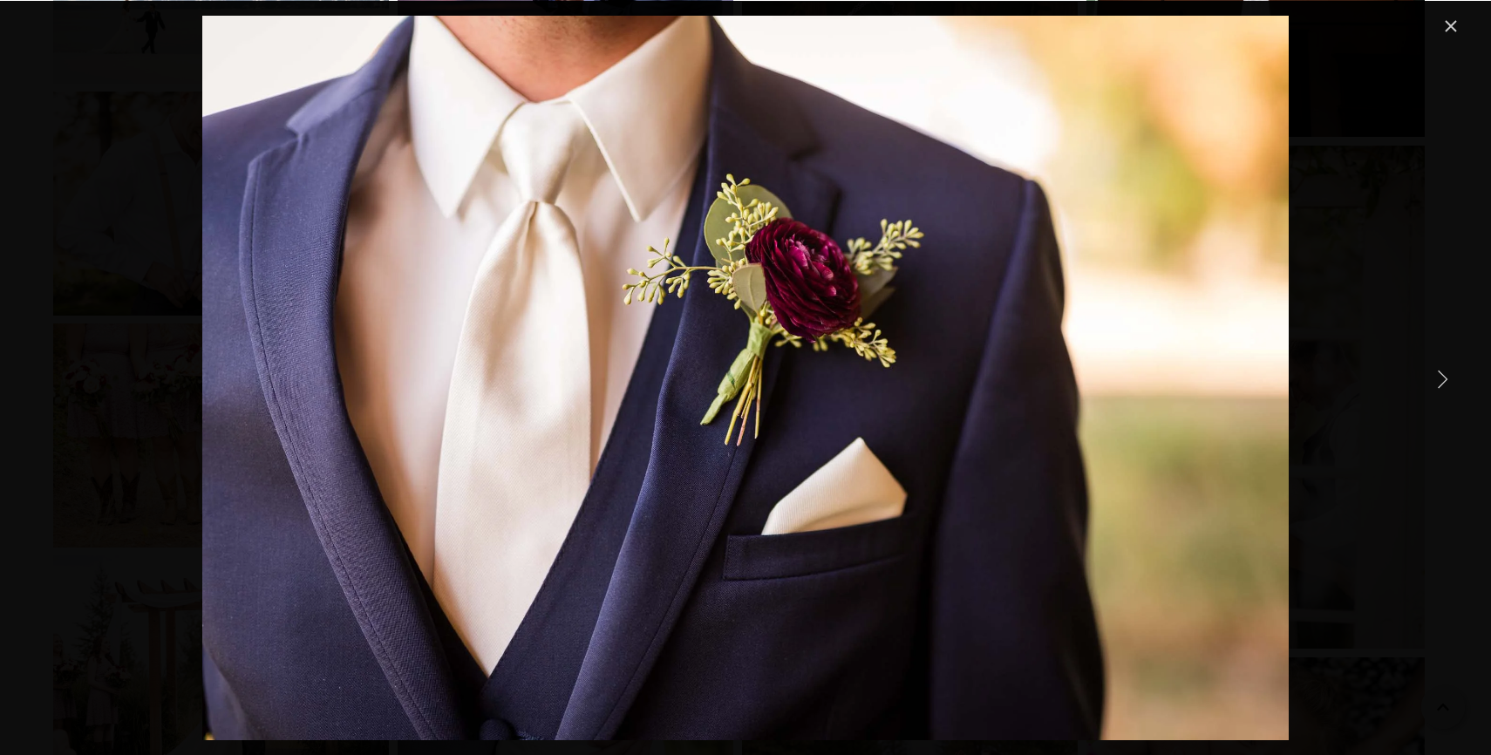
click at [1429, 381] on link "Next Item" at bounding box center [1442, 378] width 38 height 38
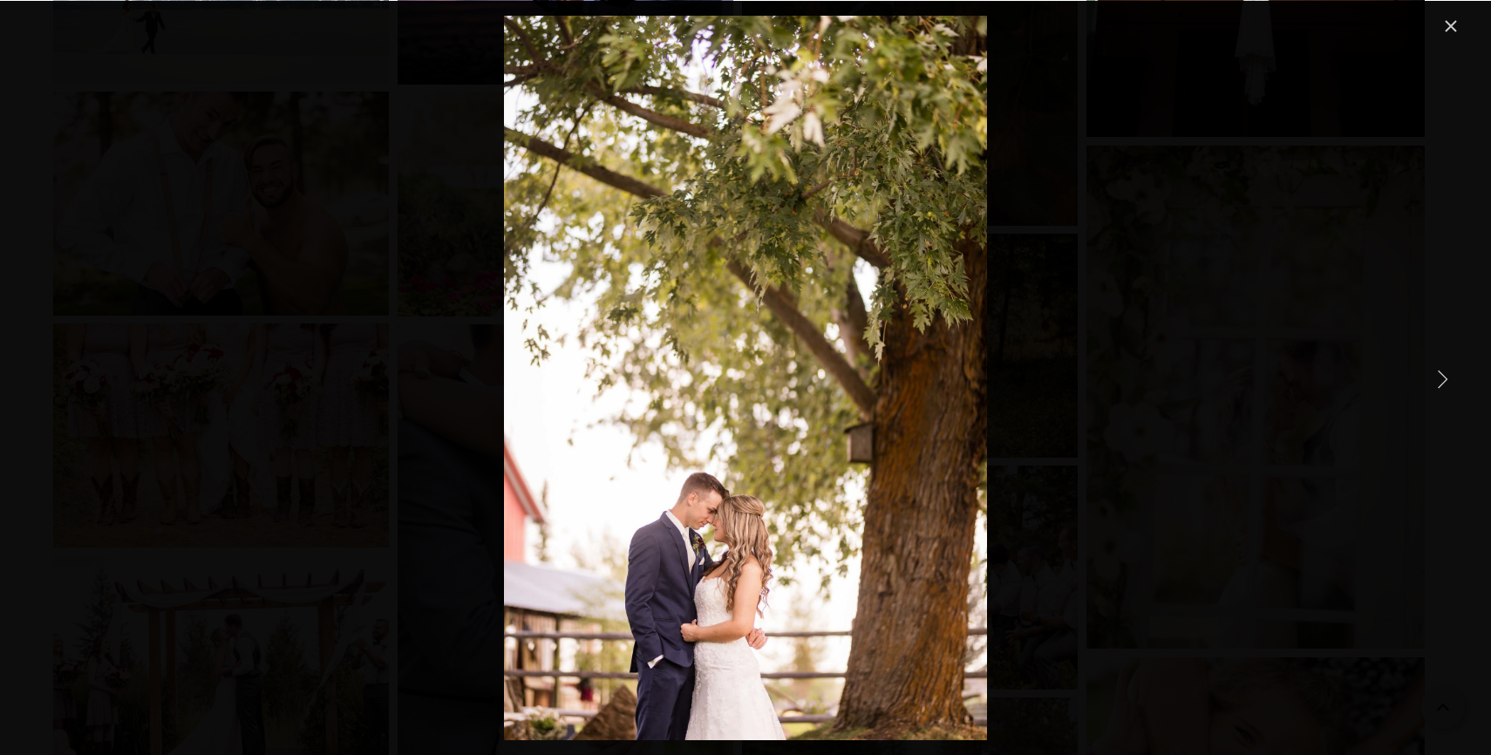
click at [1429, 381] on link "Next Item" at bounding box center [1442, 378] width 38 height 38
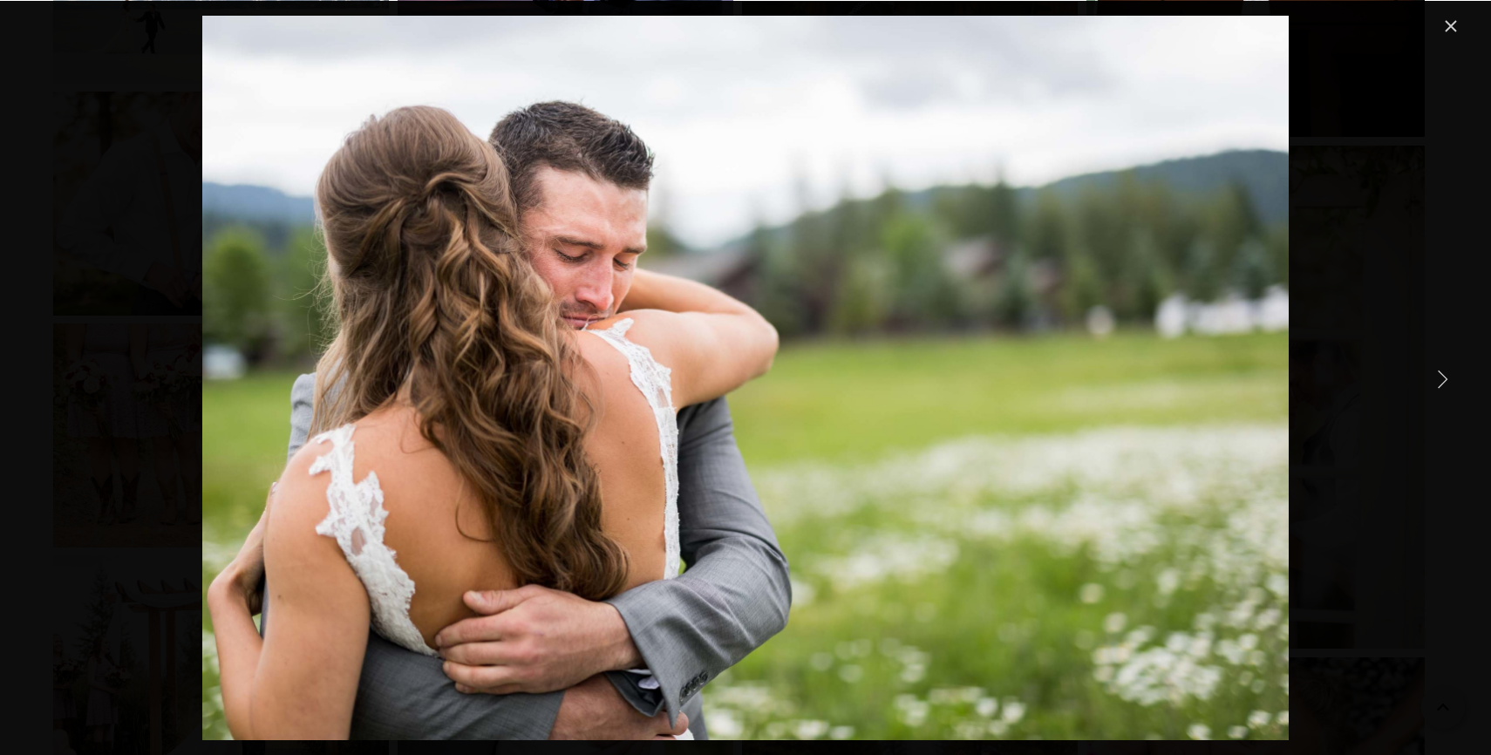
click at [1429, 381] on link "Next Item" at bounding box center [1442, 378] width 38 height 38
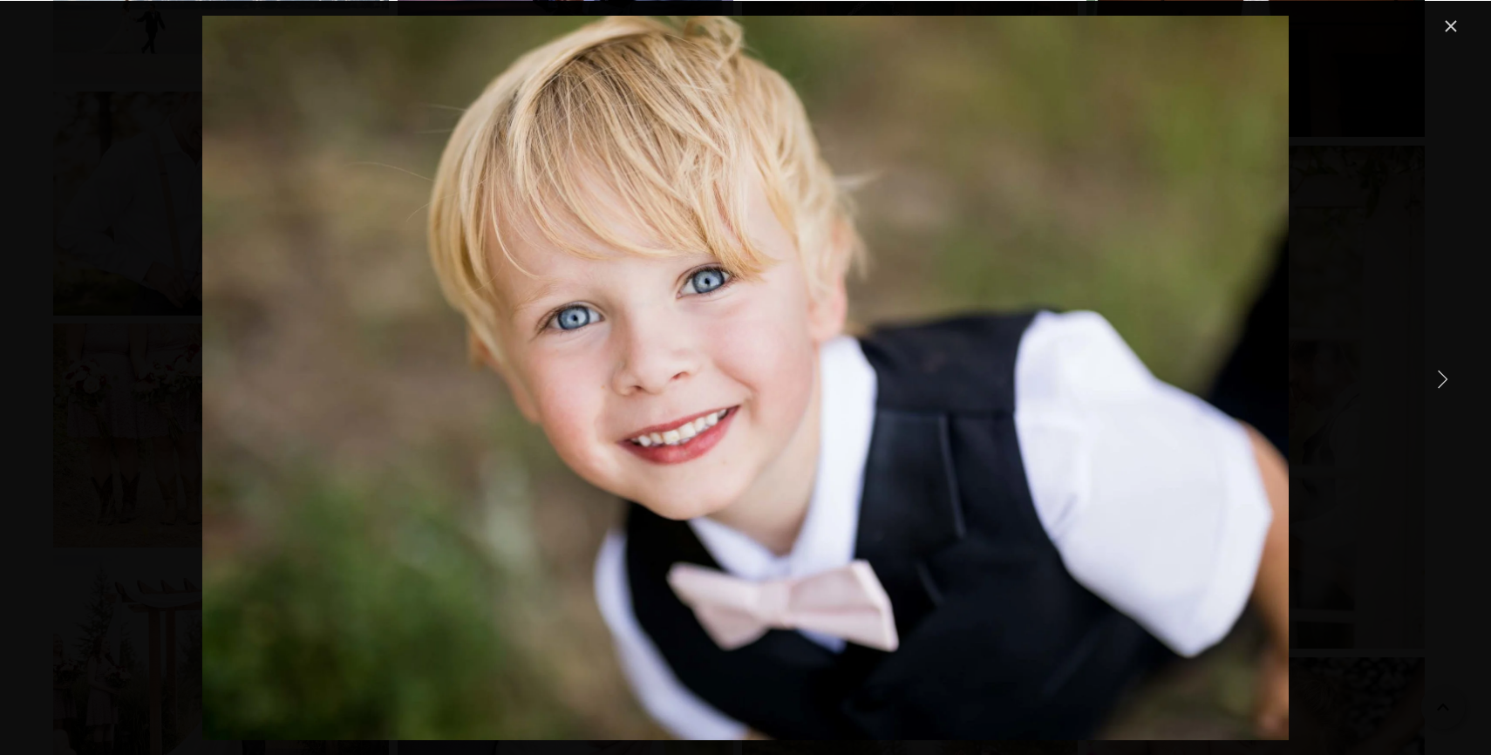
click at [1429, 381] on link "Next Item" at bounding box center [1442, 378] width 38 height 38
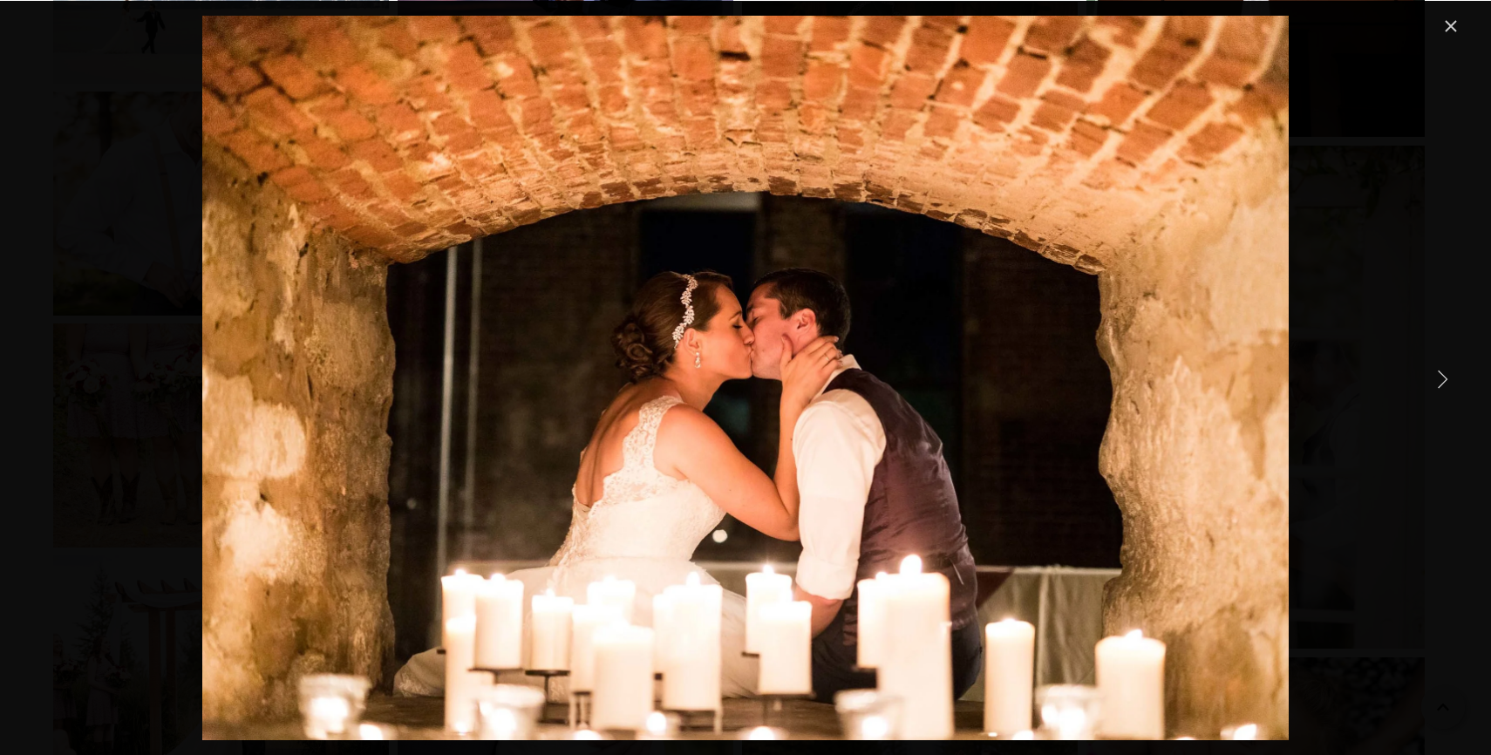
click at [1455, 16] on link "Close" at bounding box center [1450, 26] width 21 height 21
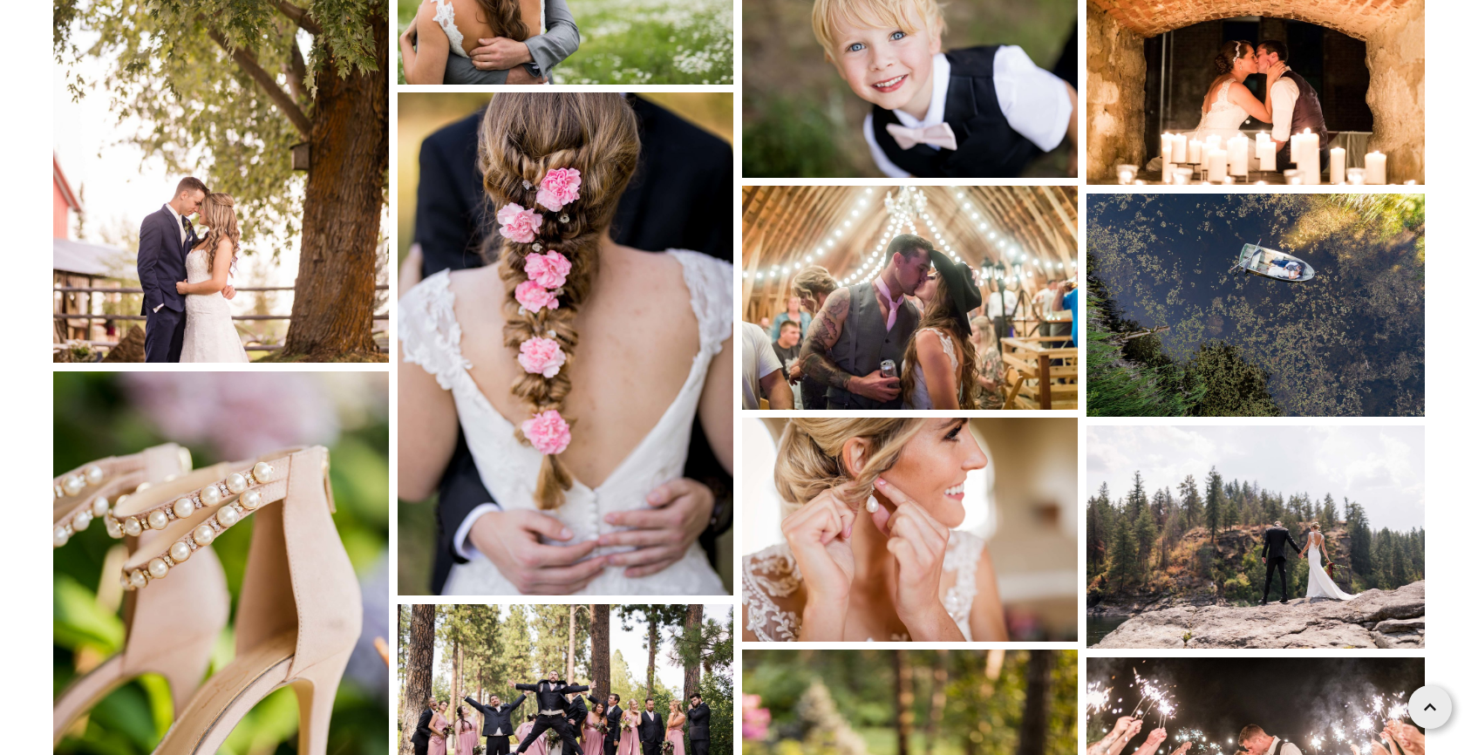
scroll to position [13927, 0]
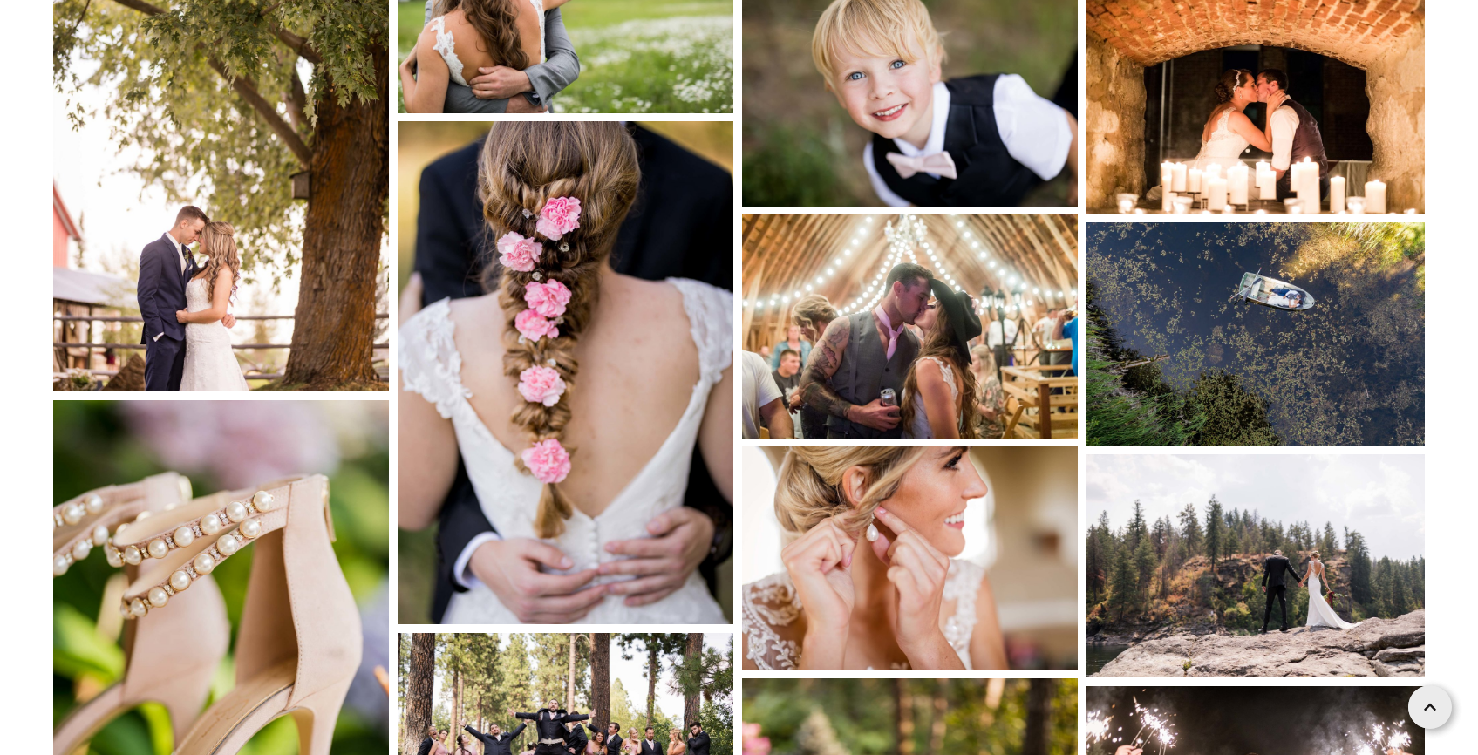
click at [917, 335] on img at bounding box center [910, 326] width 336 height 224
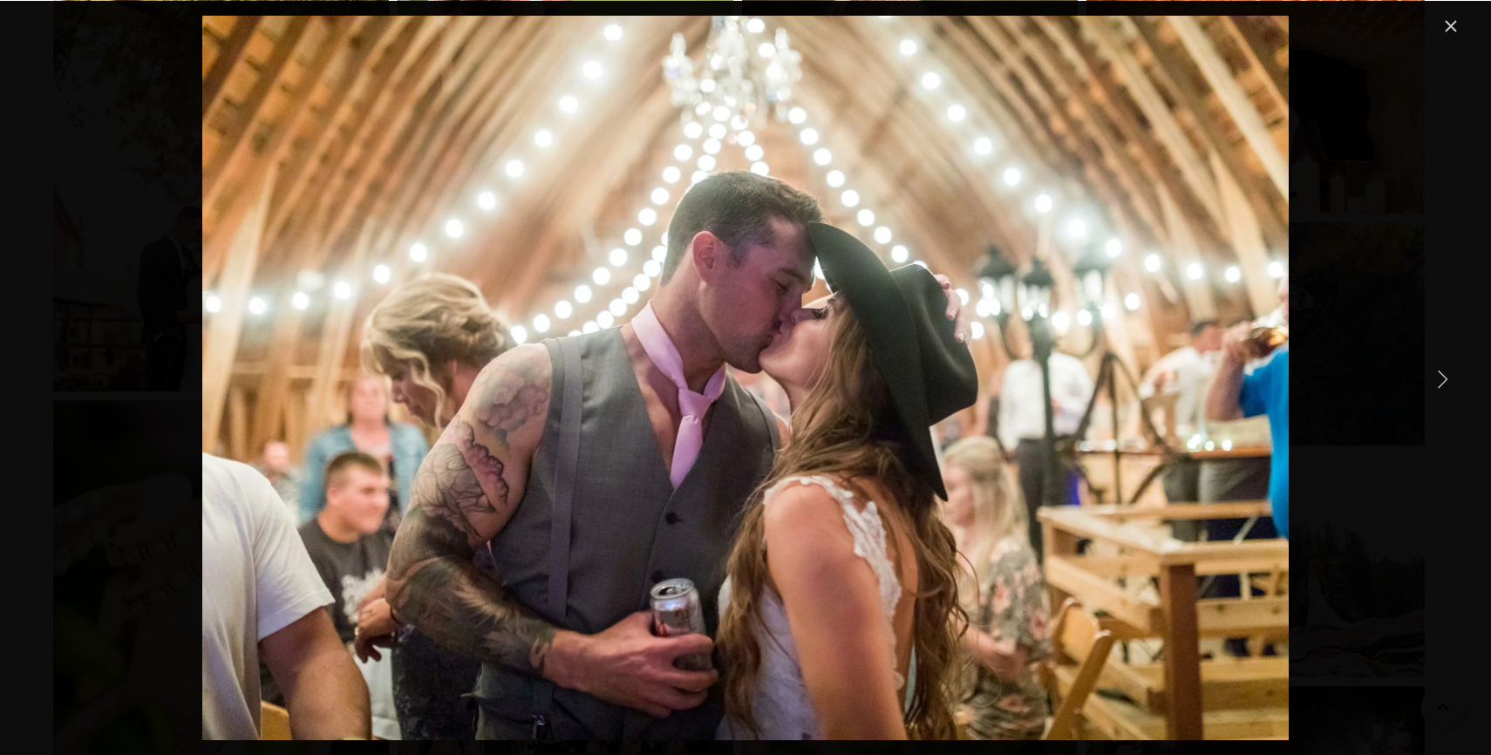
click at [1439, 363] on link "Next Item" at bounding box center [1442, 378] width 38 height 38
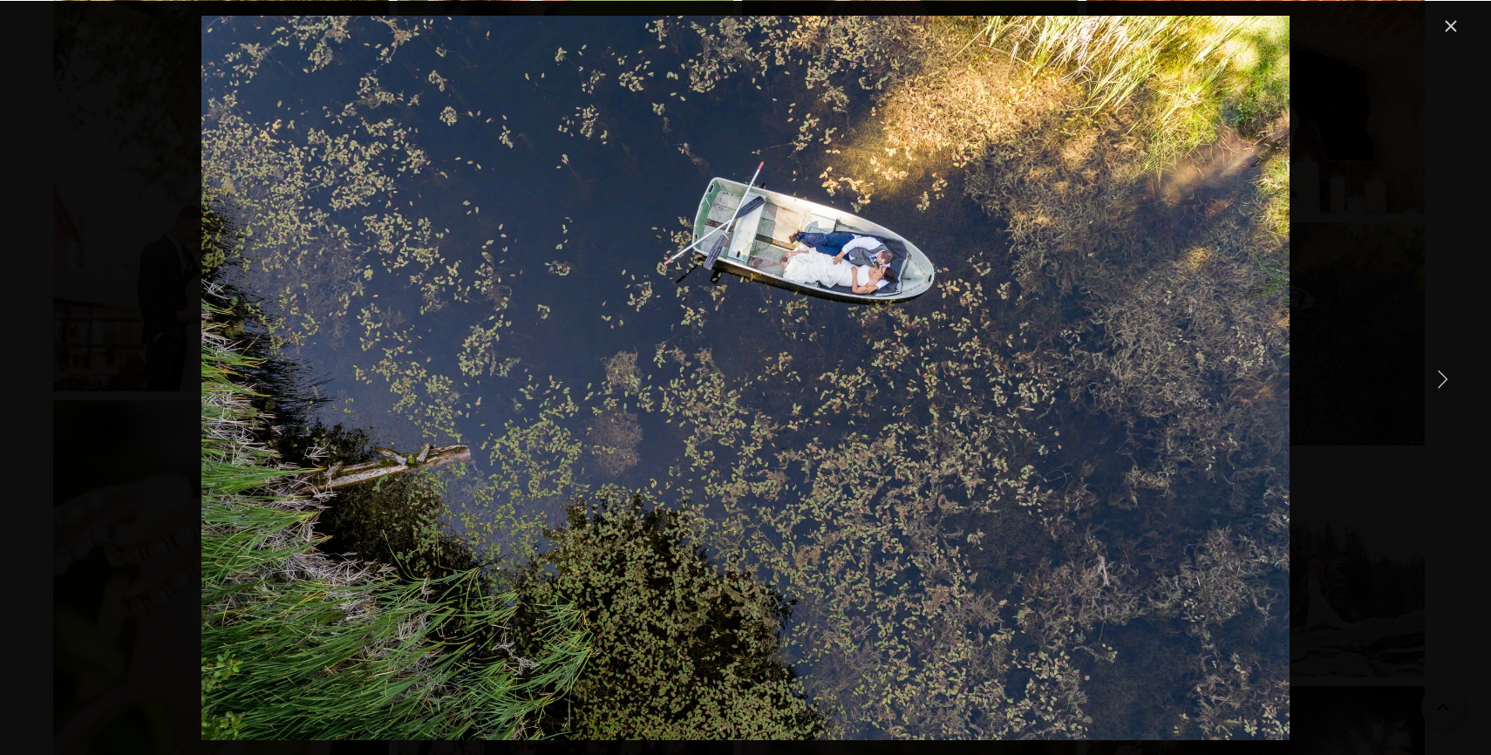
click at [1439, 363] on link "Next Item" at bounding box center [1442, 378] width 38 height 38
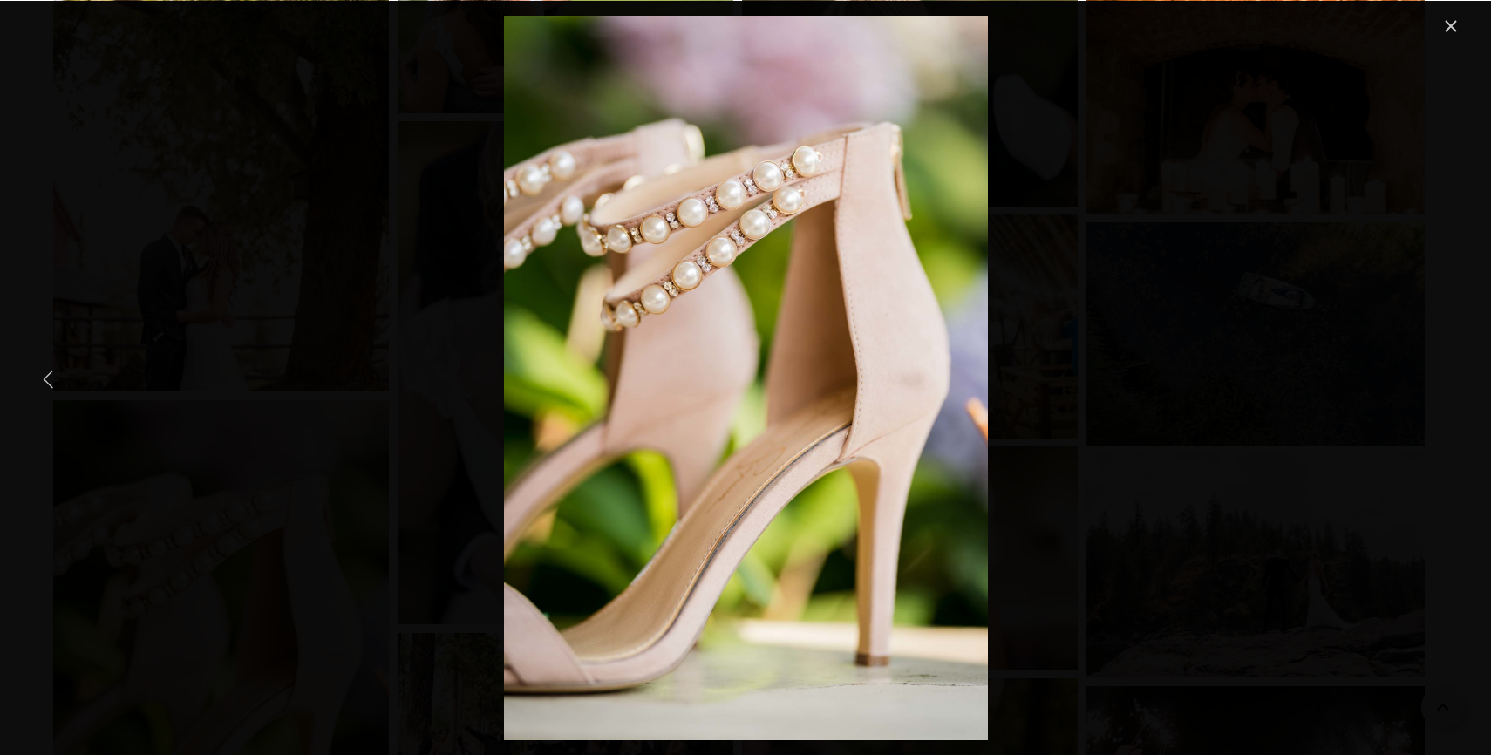
click at [44, 377] on link "Previous Item" at bounding box center [49, 378] width 38 height 38
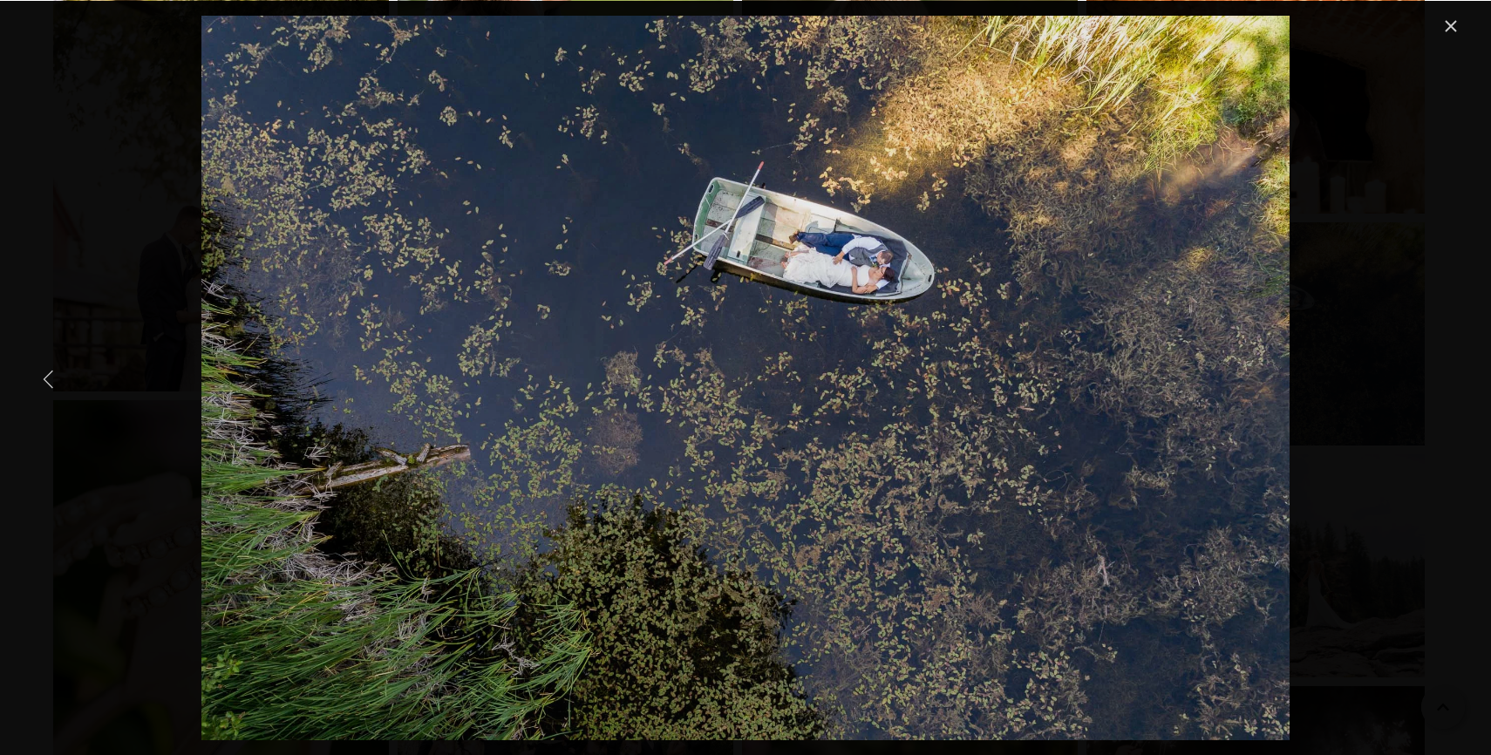
click at [43, 377] on link "Previous Item" at bounding box center [49, 378] width 38 height 38
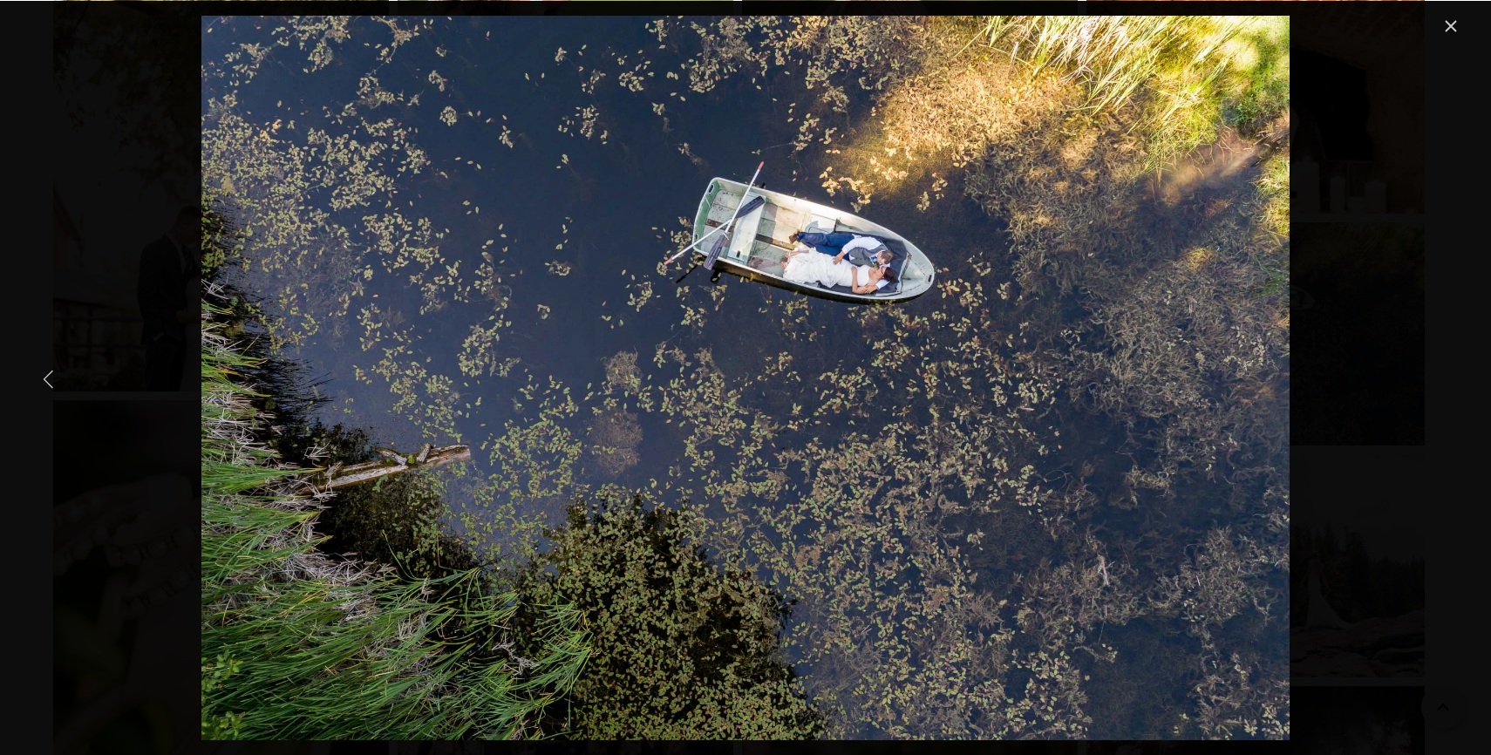
click at [52, 381] on link "Previous Item" at bounding box center [49, 378] width 38 height 38
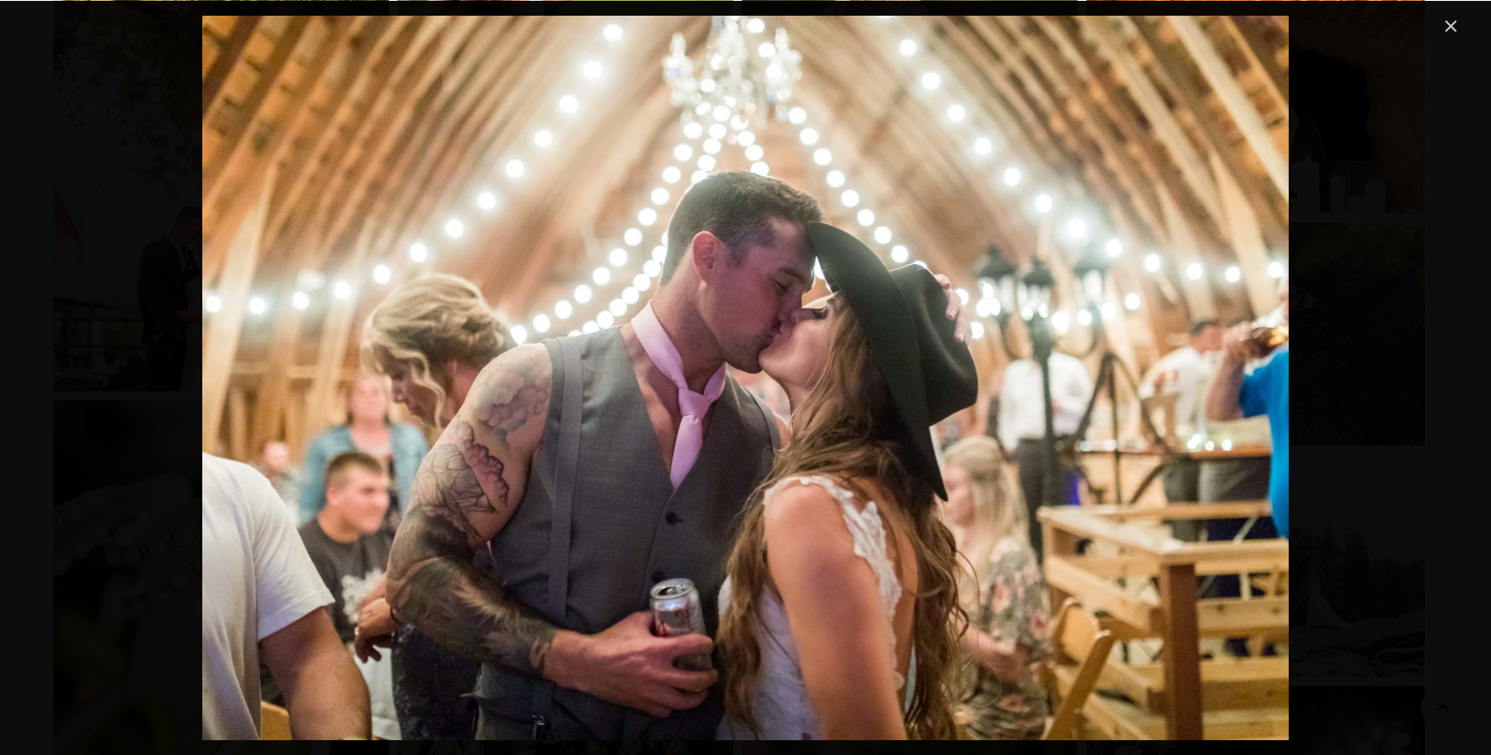
click at [1446, 25] on link "Close" at bounding box center [1450, 26] width 21 height 21
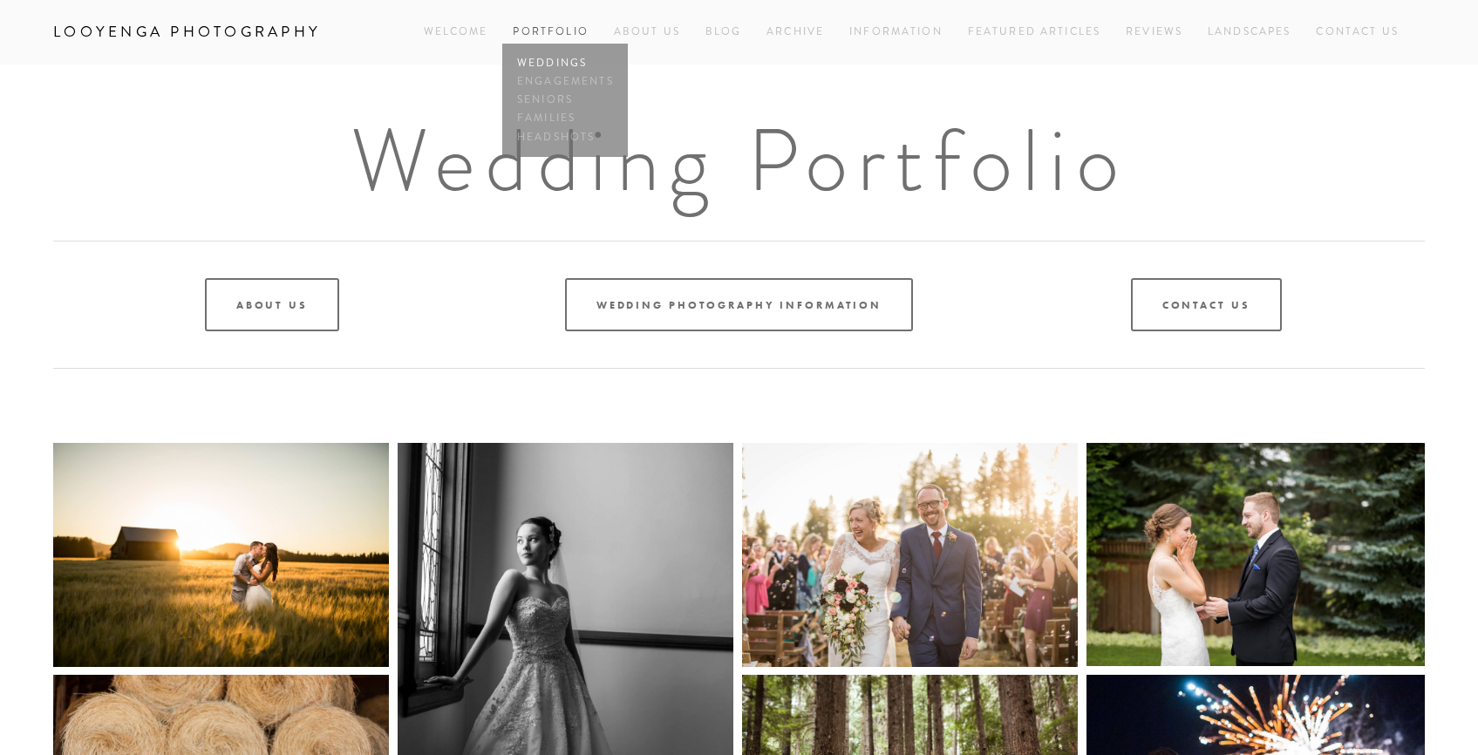
click at [558, 60] on link "Weddings" at bounding box center [565, 63] width 105 height 18
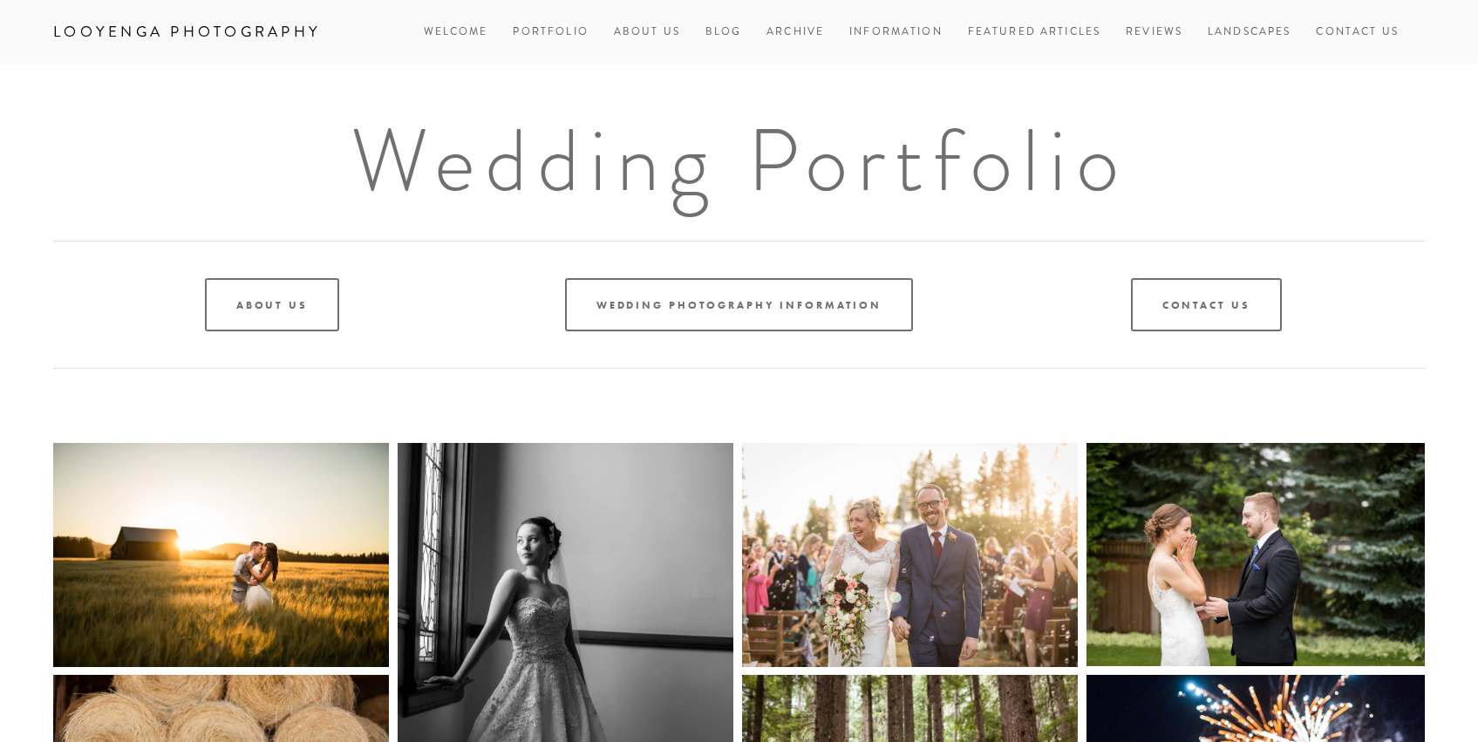
click at [608, 602] on img at bounding box center [566, 695] width 336 height 504
